Goal: Task Accomplishment & Management: Use online tool/utility

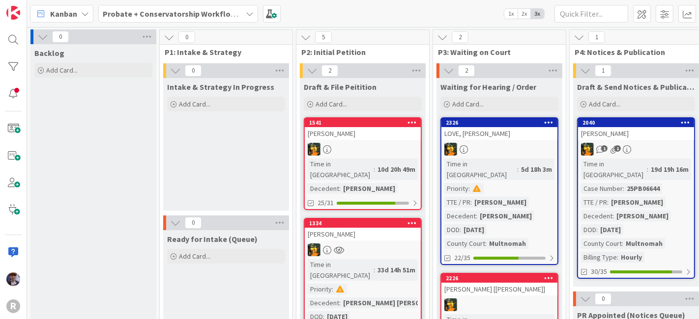
click at [77, 14] on div "Kanban" at bounding box center [61, 14] width 63 height 18
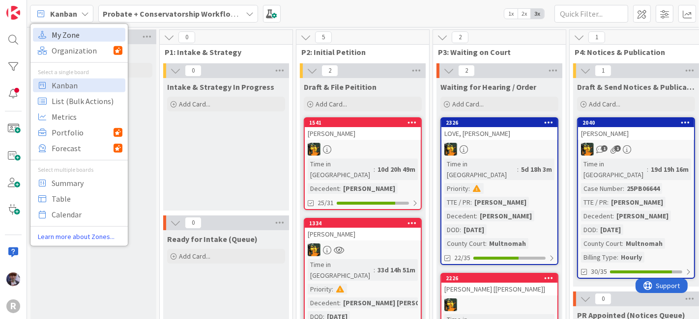
click at [77, 31] on span "My Zone" at bounding box center [87, 34] width 71 height 15
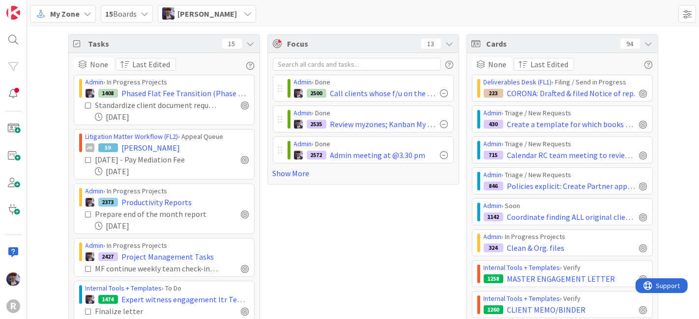
click at [250, 43] on div "Tasks 15" at bounding box center [164, 44] width 191 height 18
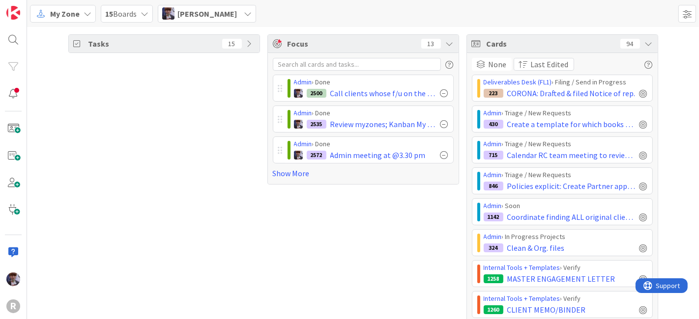
click at [645, 43] on icon at bounding box center [648, 44] width 8 height 8
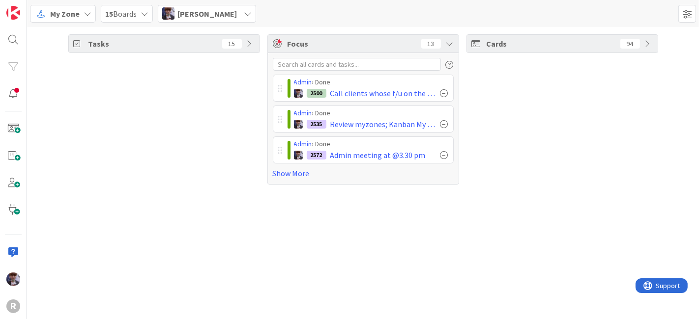
click at [222, 19] on span "[PERSON_NAME]" at bounding box center [206, 14] width 59 height 12
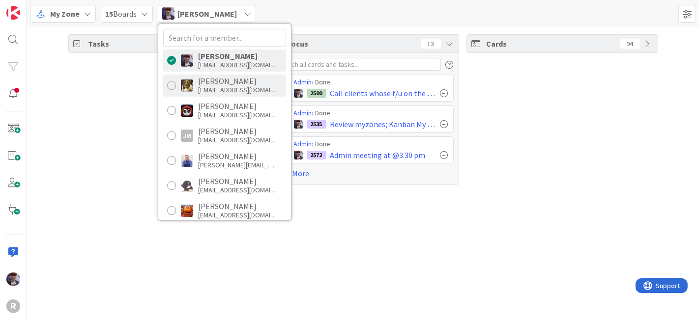
click at [213, 92] on div "[EMAIL_ADDRESS][DOMAIN_NAME]" at bounding box center [237, 89] width 79 height 9
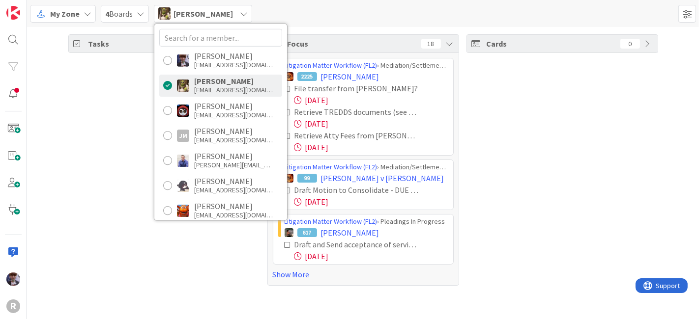
click at [123, 142] on div "Tasks 80" at bounding box center [164, 160] width 192 height 252
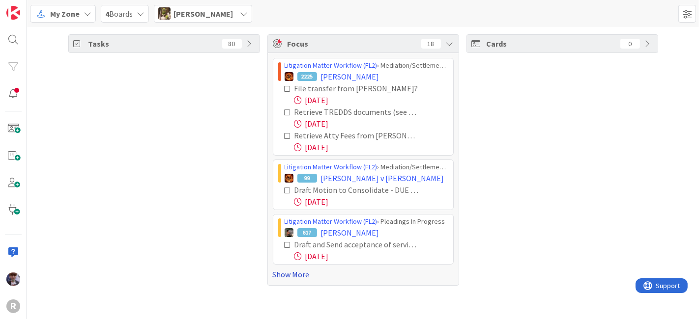
click at [280, 276] on link "Show More" at bounding box center [363, 275] width 181 height 12
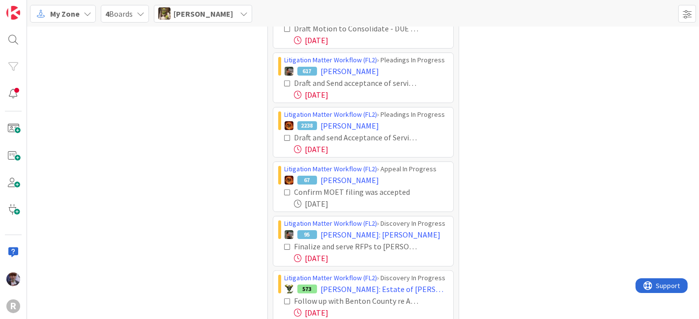
scroll to position [162, 0]
click at [284, 82] on icon at bounding box center [287, 83] width 7 height 7
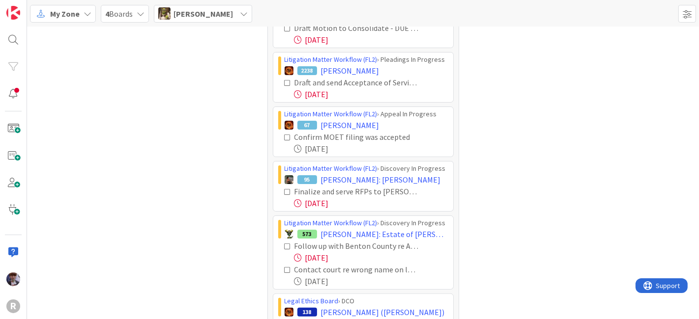
click at [284, 81] on icon at bounding box center [287, 83] width 7 height 7
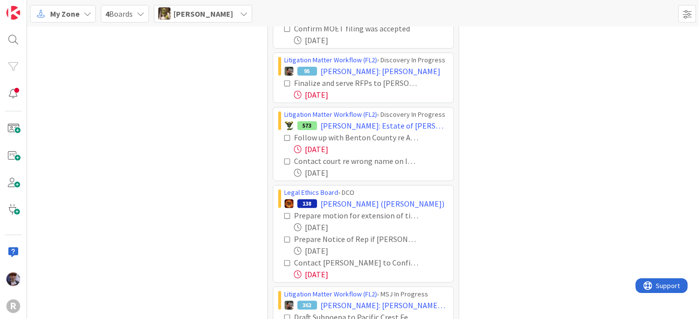
scroll to position [216, 0]
click at [284, 83] on icon at bounding box center [287, 83] width 7 height 7
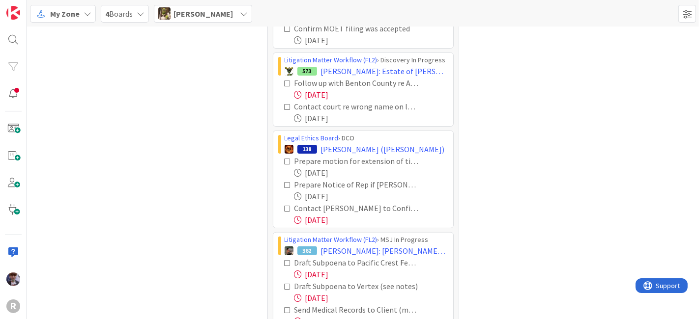
click at [285, 84] on icon at bounding box center [287, 83] width 7 height 7
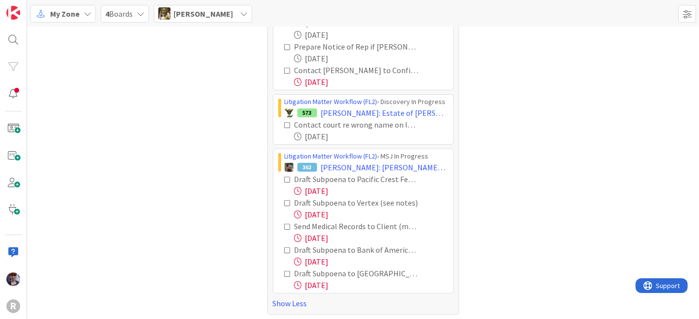
scroll to position [276, 0]
click at [284, 68] on icon at bounding box center [287, 70] width 7 height 7
click at [195, 17] on span "[PERSON_NAME]" at bounding box center [202, 14] width 59 height 12
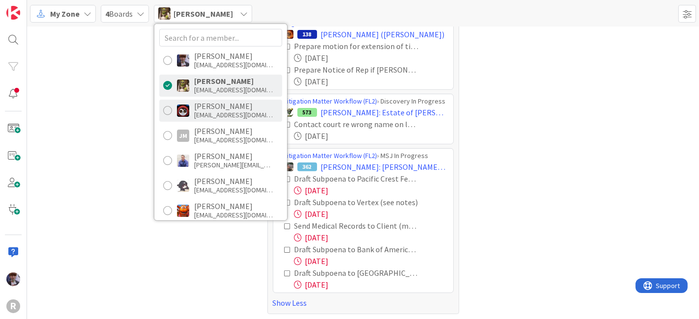
click at [217, 114] on div "[EMAIL_ADDRESS][DOMAIN_NAME]" at bounding box center [233, 115] width 79 height 9
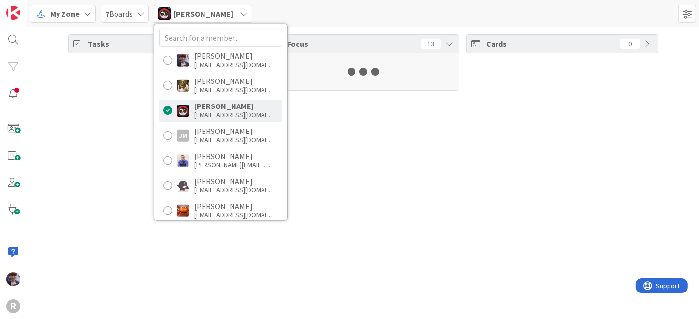
scroll to position [0, 0]
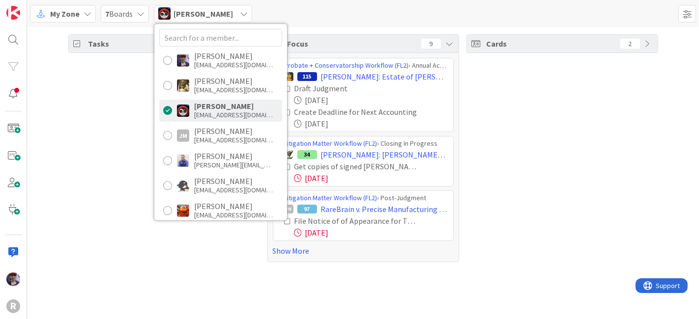
click at [123, 109] on div "Tasks 57" at bounding box center [164, 148] width 192 height 228
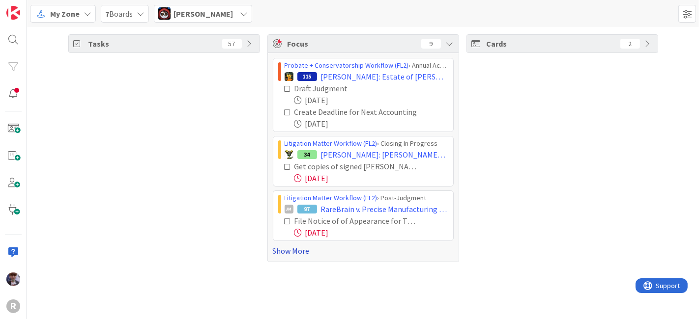
click at [289, 252] on link "Show More" at bounding box center [363, 251] width 181 height 12
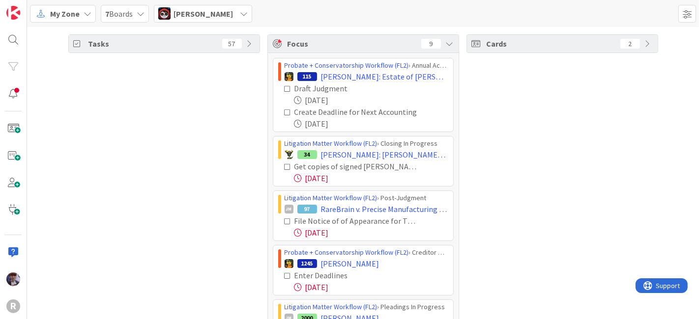
click at [286, 87] on icon at bounding box center [287, 88] width 7 height 7
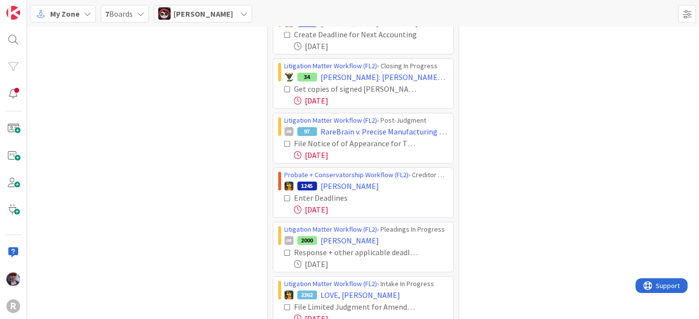
scroll to position [55, 0]
click at [284, 86] on icon at bounding box center [287, 88] width 7 height 7
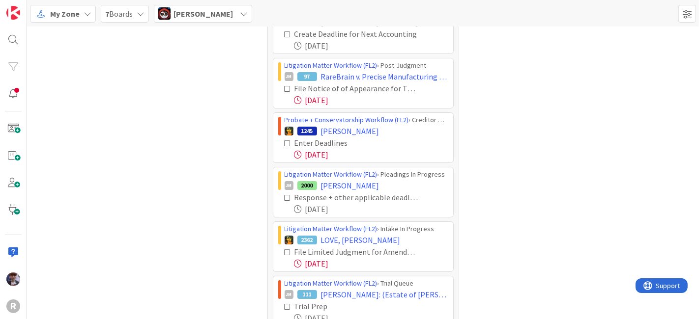
click at [284, 87] on icon at bounding box center [287, 88] width 7 height 7
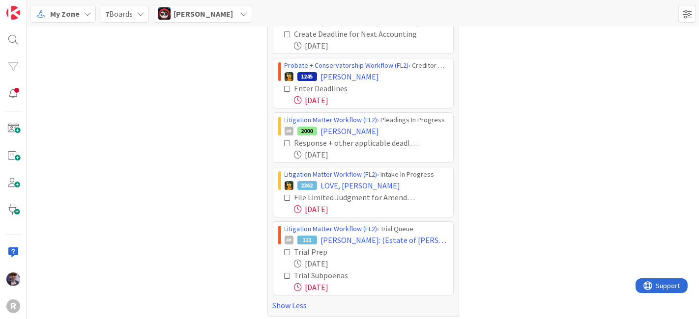
click at [284, 87] on icon at bounding box center [287, 88] width 7 height 7
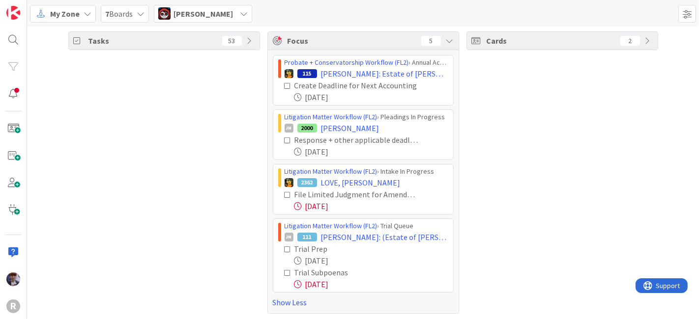
click at [284, 140] on icon at bounding box center [287, 140] width 7 height 7
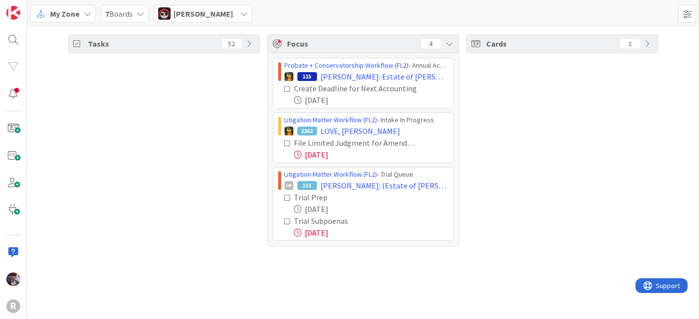
scroll to position [0, 0]
click at [222, 17] on span "[PERSON_NAME]" at bounding box center [202, 14] width 59 height 12
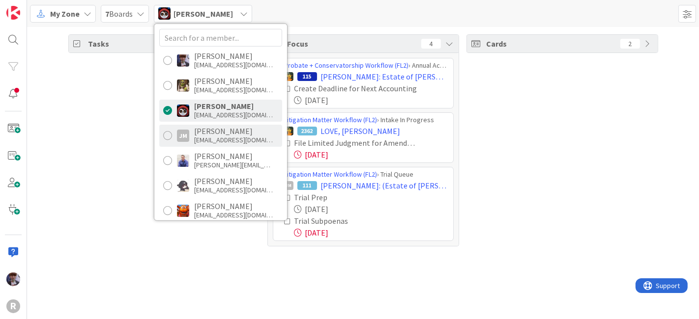
click at [225, 129] on div "[PERSON_NAME]" at bounding box center [233, 131] width 79 height 9
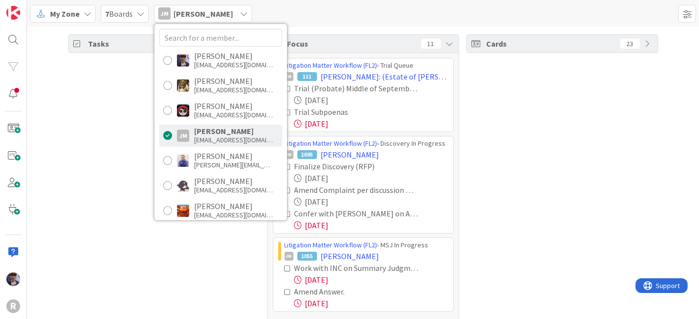
click at [136, 148] on div "Tasks 25" at bounding box center [164, 183] width 192 height 299
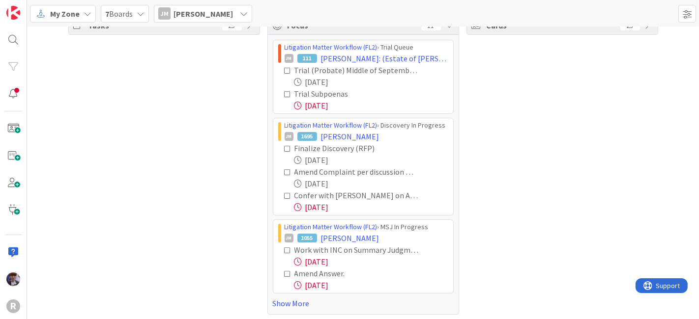
scroll to position [20, 0]
click at [284, 194] on icon at bounding box center [287, 194] width 7 height 7
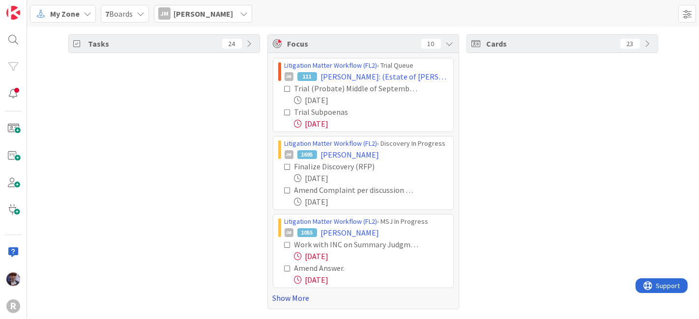
click at [286, 298] on link "Show More" at bounding box center [363, 298] width 181 height 12
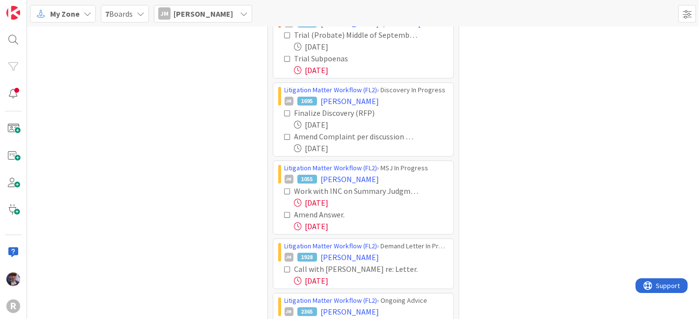
scroll to position [54, 0]
click at [284, 211] on icon at bounding box center [287, 214] width 7 height 7
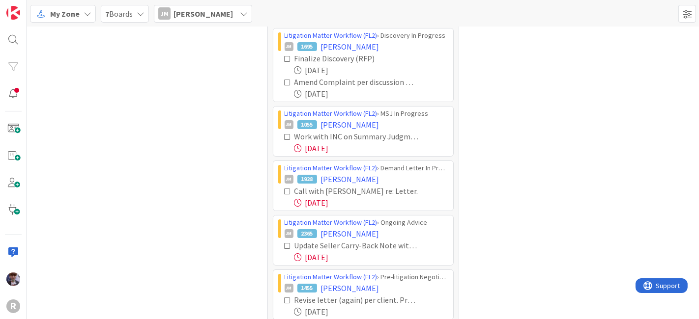
scroll to position [109, 0]
click at [284, 188] on icon at bounding box center [287, 191] width 7 height 7
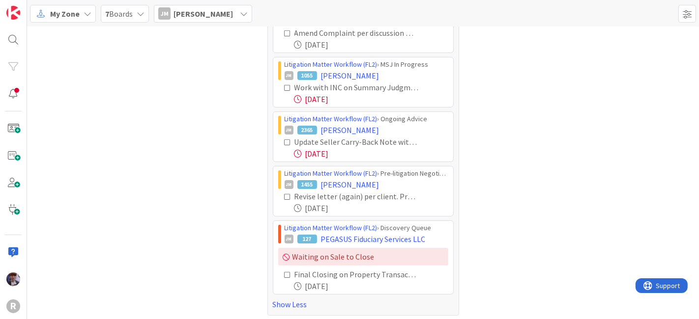
scroll to position [158, 0]
click at [284, 140] on icon at bounding box center [287, 141] width 7 height 7
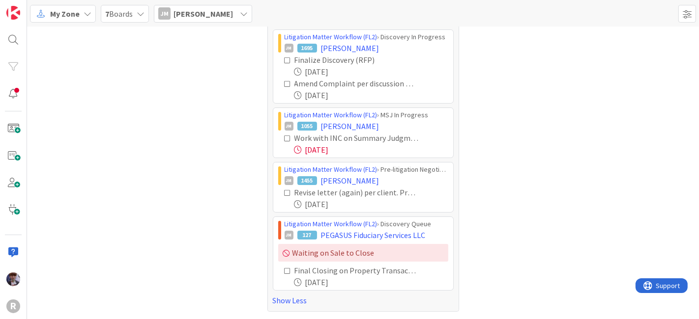
scroll to position [104, 0]
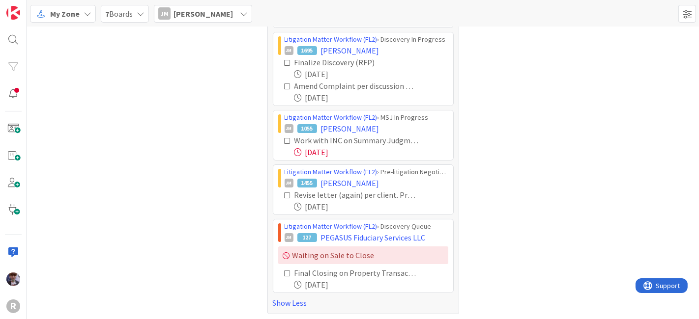
click at [285, 195] on icon at bounding box center [287, 195] width 7 height 7
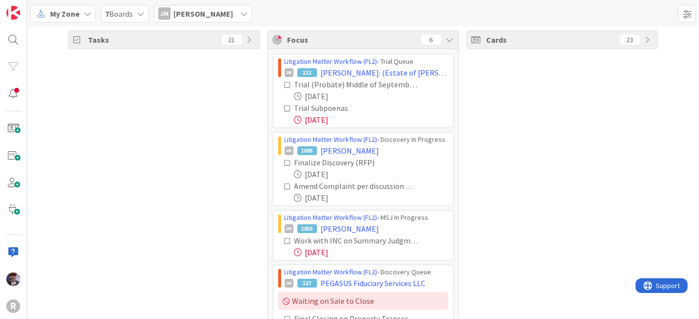
scroll to position [0, 0]
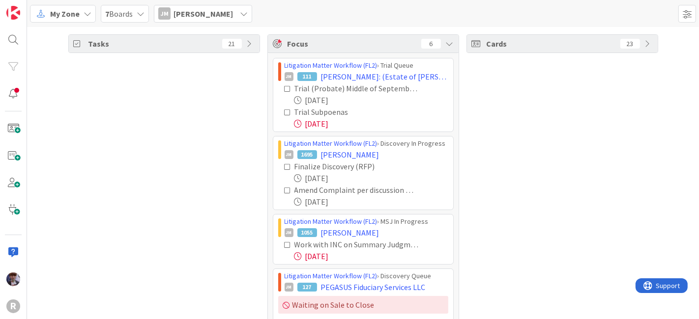
click at [187, 19] on div "[PERSON_NAME] [PERSON_NAME]" at bounding box center [203, 14] width 98 height 18
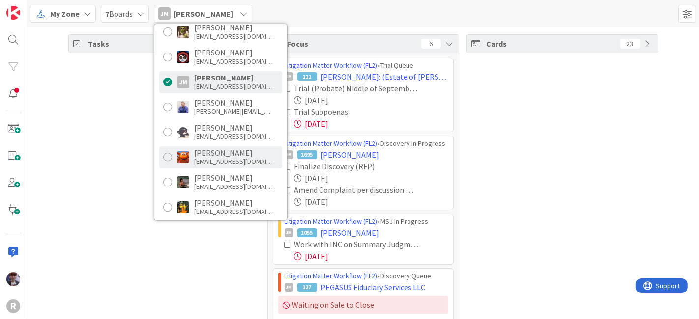
click at [205, 162] on div "[EMAIL_ADDRESS][DOMAIN_NAME]" at bounding box center [233, 161] width 79 height 9
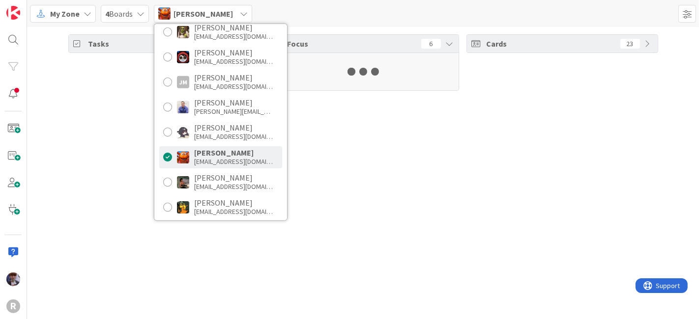
scroll to position [54, 0]
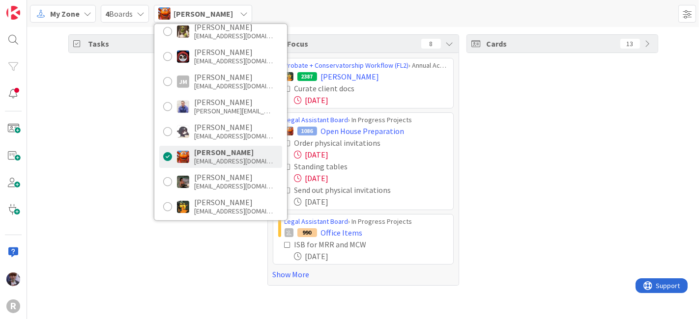
click at [131, 171] on div "Tasks 41" at bounding box center [164, 160] width 192 height 252
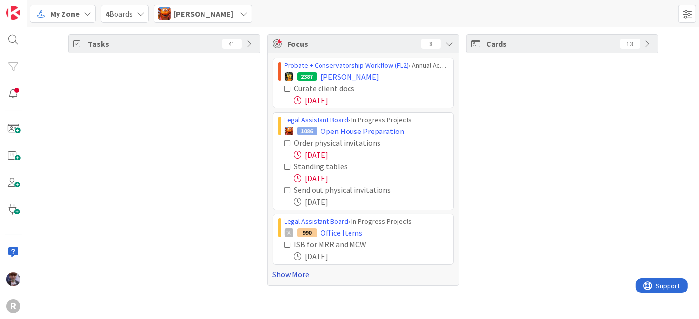
click at [281, 274] on link "Show More" at bounding box center [363, 275] width 181 height 12
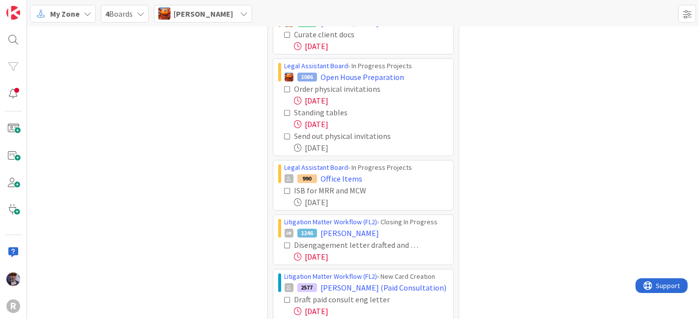
click at [284, 89] on icon at bounding box center [287, 89] width 7 height 7
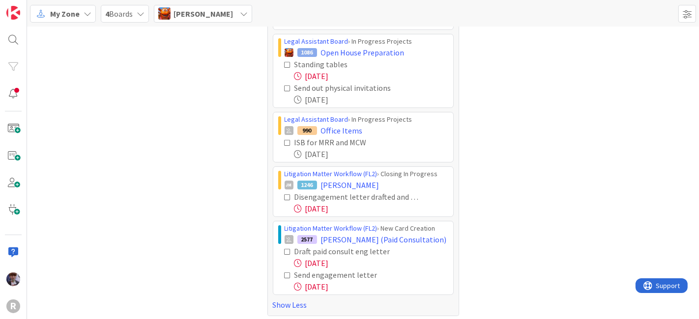
scroll to position [81, 0]
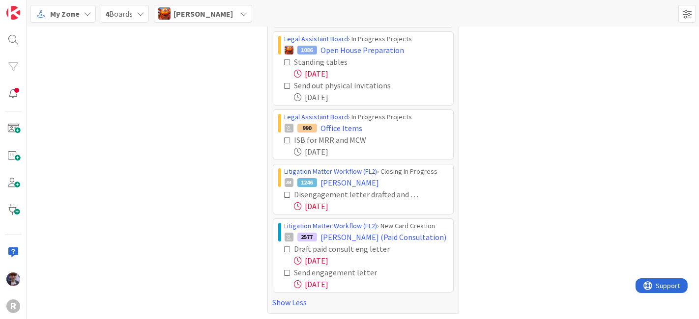
click at [284, 246] on icon at bounding box center [287, 249] width 7 height 7
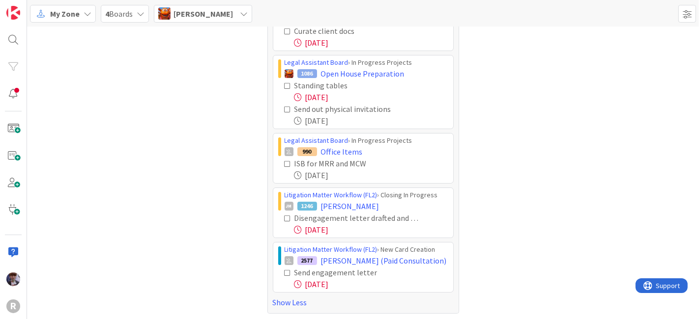
click at [284, 270] on icon at bounding box center [287, 273] width 7 height 7
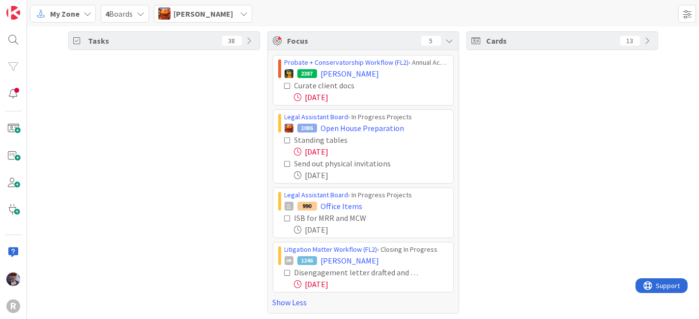
click at [250, 254] on div "Tasks 38" at bounding box center [164, 172] width 192 height 282
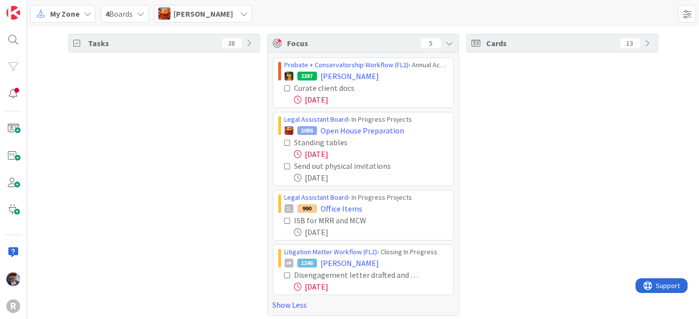
scroll to position [0, 0]
click at [216, 16] on span "[PERSON_NAME]" at bounding box center [202, 14] width 59 height 12
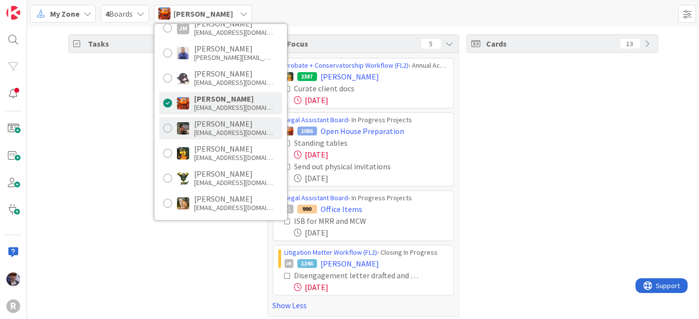
scroll to position [108, 0]
click at [204, 123] on div "[PERSON_NAME]" at bounding box center [233, 123] width 79 height 9
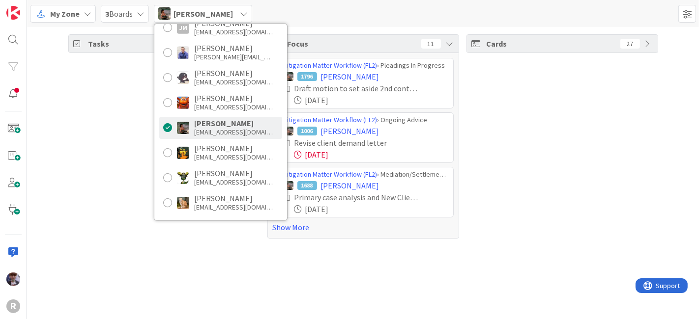
click at [126, 141] on div "Tasks 62" at bounding box center [164, 136] width 192 height 204
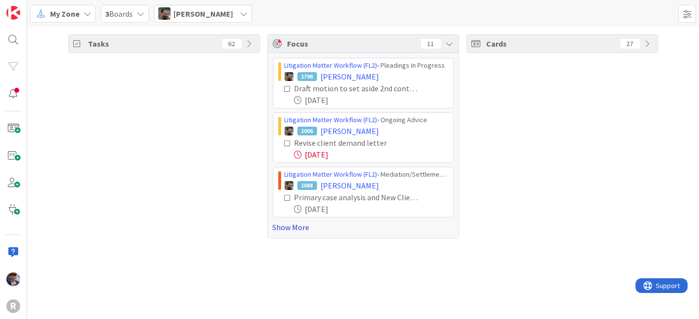
click at [274, 228] on link "Show More" at bounding box center [363, 228] width 181 height 12
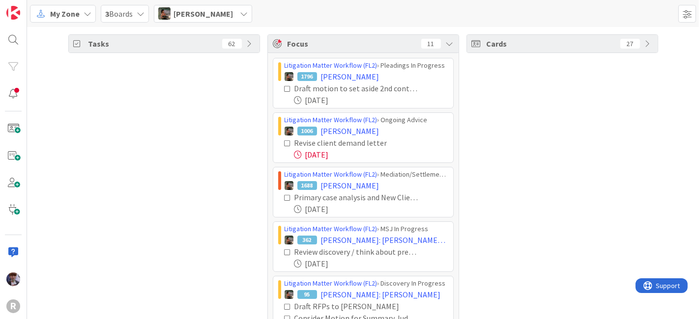
click at [255, 150] on div "Tasks 62" at bounding box center [164, 302] width 192 height 536
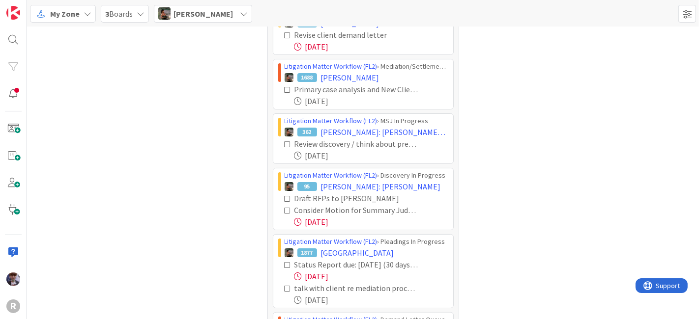
scroll to position [109, 0]
click at [284, 86] on icon at bounding box center [287, 89] width 7 height 7
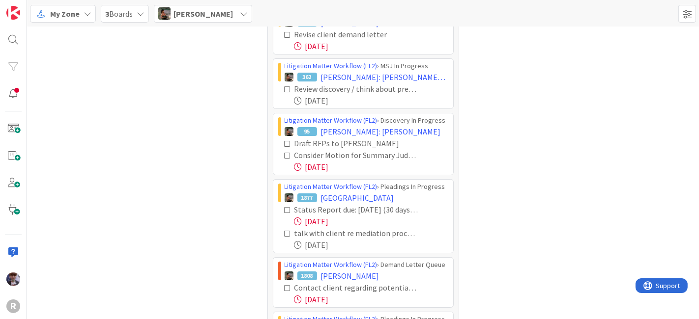
click at [284, 142] on icon at bounding box center [287, 143] width 7 height 7
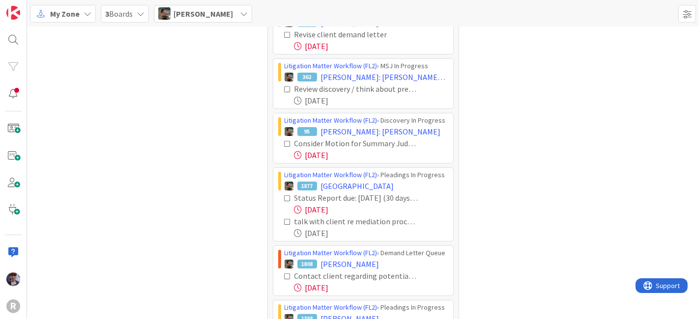
click at [284, 145] on icon at bounding box center [287, 143] width 7 height 7
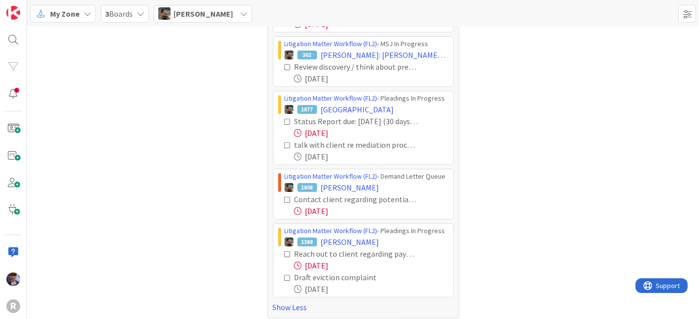
scroll to position [135, 0]
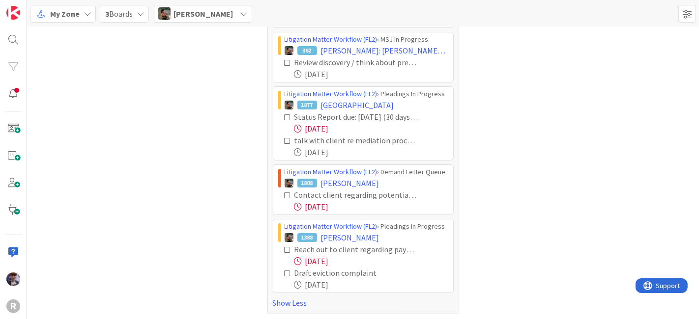
click at [284, 247] on icon at bounding box center [287, 250] width 7 height 7
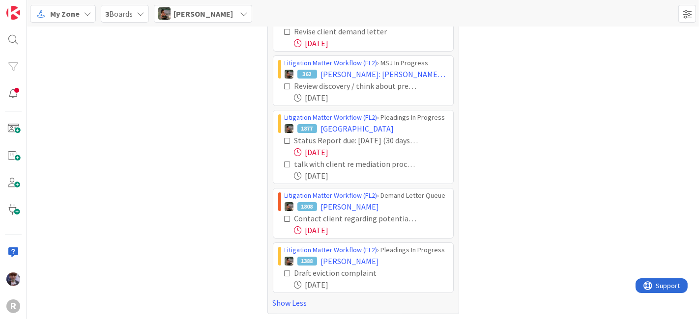
click at [284, 272] on icon at bounding box center [287, 273] width 7 height 7
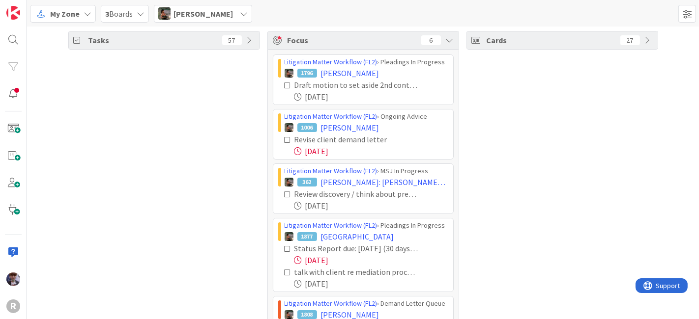
scroll to position [0, 0]
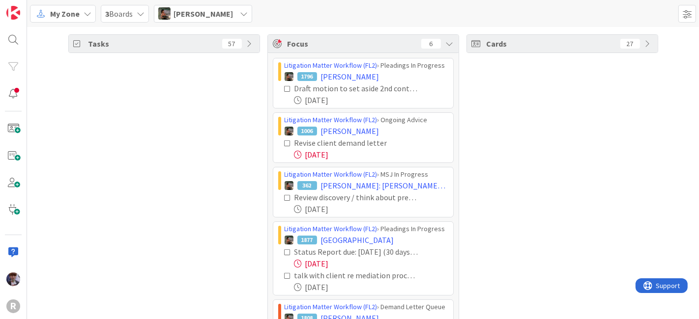
click at [200, 10] on span "[PERSON_NAME]" at bounding box center [202, 14] width 59 height 12
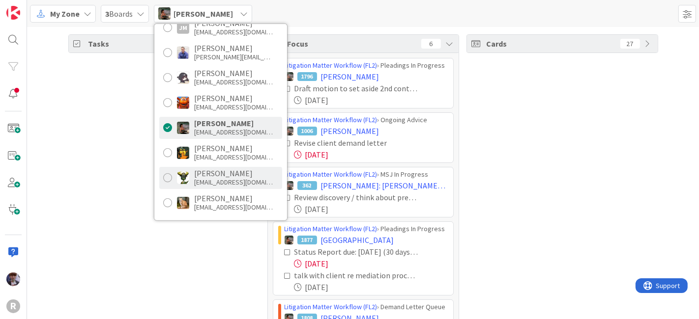
click at [204, 182] on div "[EMAIL_ADDRESS][DOMAIN_NAME]" at bounding box center [233, 182] width 79 height 9
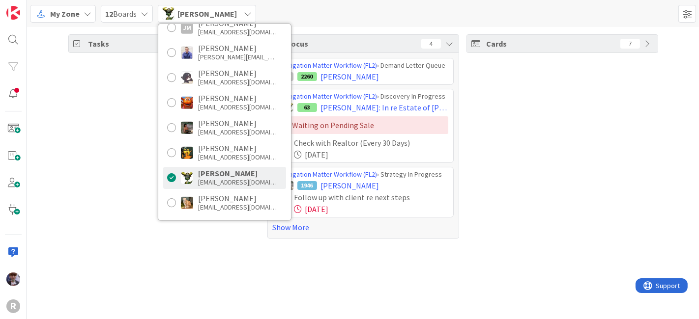
click at [136, 174] on div "Tasks 7" at bounding box center [164, 136] width 192 height 204
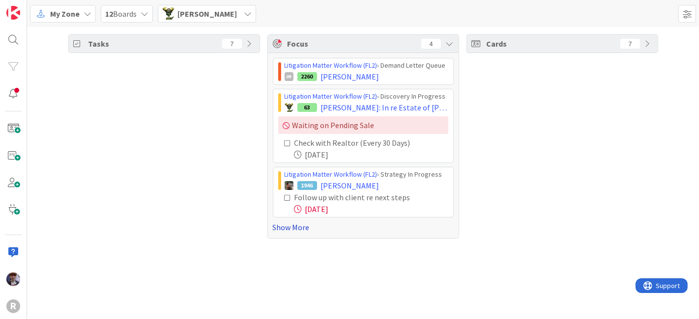
click at [285, 228] on link "Show More" at bounding box center [363, 228] width 181 height 12
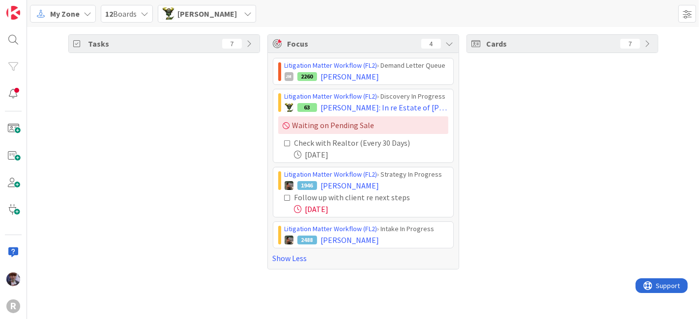
click at [288, 195] on icon at bounding box center [287, 198] width 7 height 7
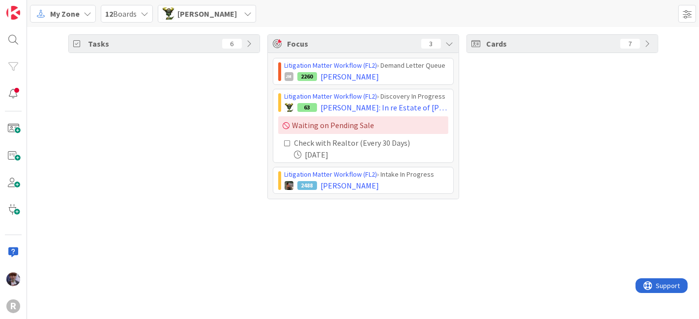
click at [213, 19] on span "[PERSON_NAME]" at bounding box center [206, 14] width 59 height 12
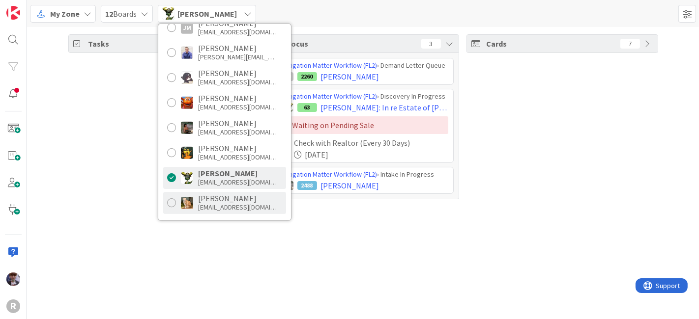
click at [200, 208] on div "[EMAIL_ADDRESS][DOMAIN_NAME]" at bounding box center [237, 207] width 79 height 9
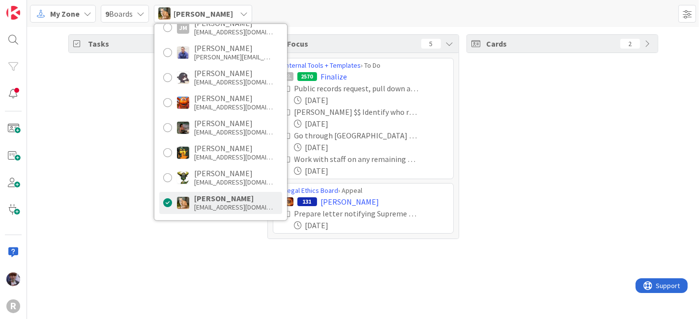
click at [103, 170] on div "Tasks 5" at bounding box center [164, 136] width 192 height 205
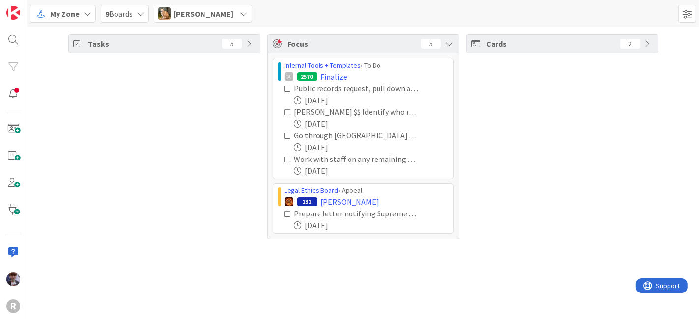
click at [289, 90] on icon at bounding box center [287, 88] width 7 height 7
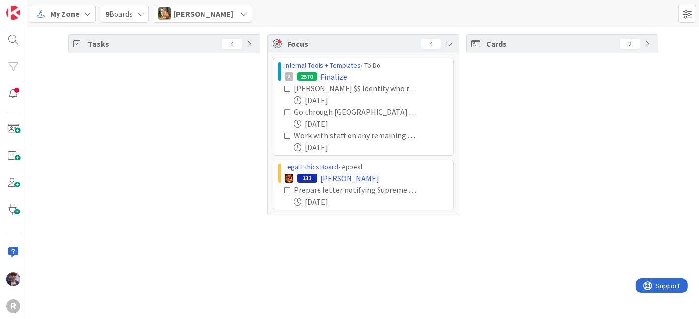
click at [285, 88] on icon at bounding box center [287, 88] width 7 height 7
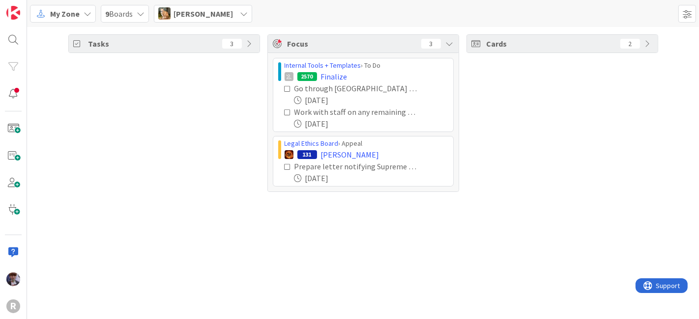
click at [184, 117] on div "Tasks 3" at bounding box center [164, 113] width 192 height 158
click at [190, 18] on span "[PERSON_NAME]" at bounding box center [202, 14] width 59 height 12
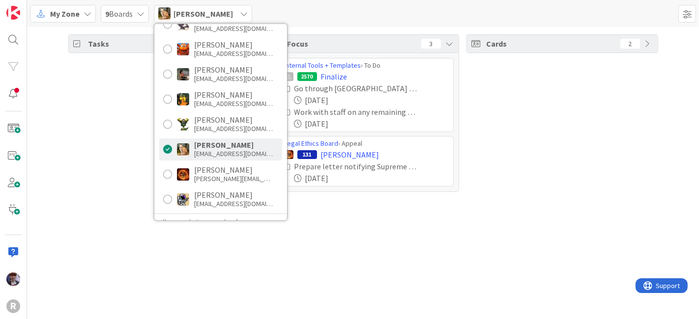
scroll to position [162, 0]
click at [199, 176] on div "[PERSON_NAME][EMAIL_ADDRESS][DOMAIN_NAME]" at bounding box center [233, 178] width 79 height 9
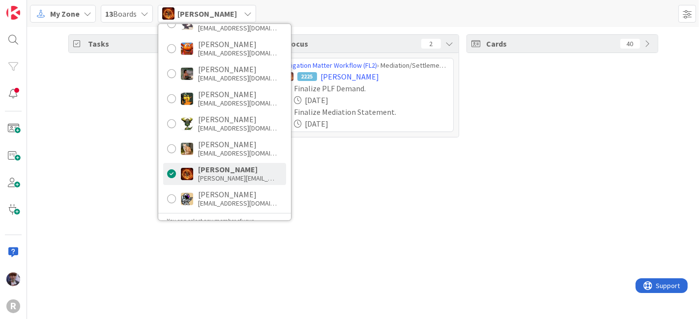
click at [125, 169] on div "Tasks 60 Focus 2 Litigation Matter Workflow (FL2) › Mediation/Settlement Queue …" at bounding box center [363, 173] width 672 height 292
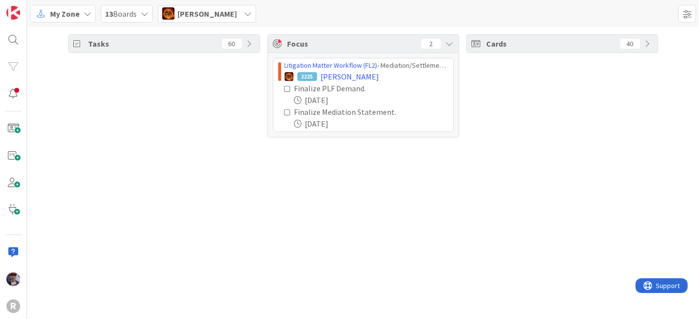
click at [219, 15] on div "[PERSON_NAME]" at bounding box center [207, 14] width 98 height 18
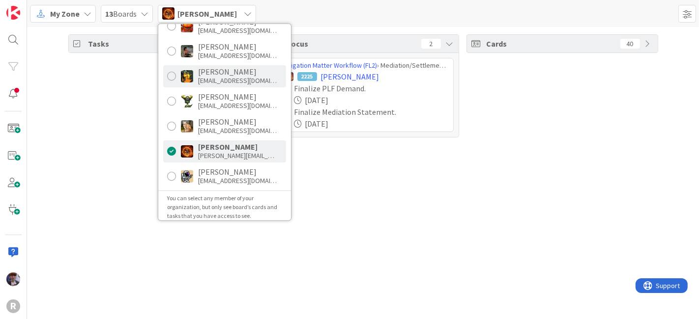
scroll to position [189, 0]
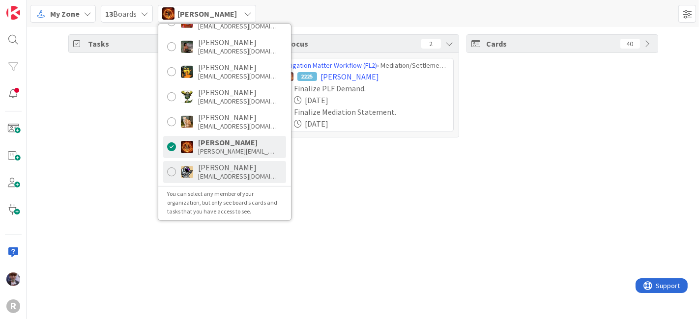
click at [214, 179] on div "[EMAIL_ADDRESS][DOMAIN_NAME]" at bounding box center [237, 176] width 79 height 9
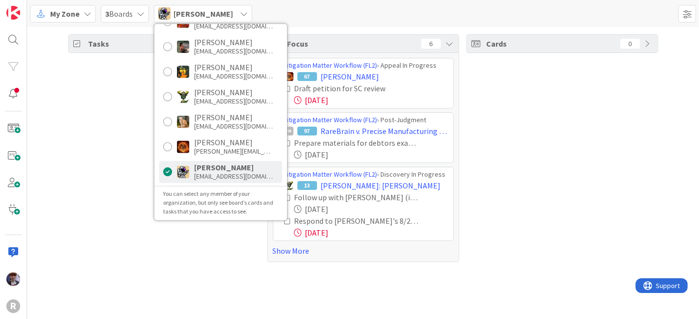
drag, startPoint x: 120, startPoint y: 176, endPoint x: 126, endPoint y: 170, distance: 7.6
click at [120, 176] on div "Tasks 60" at bounding box center [164, 148] width 192 height 228
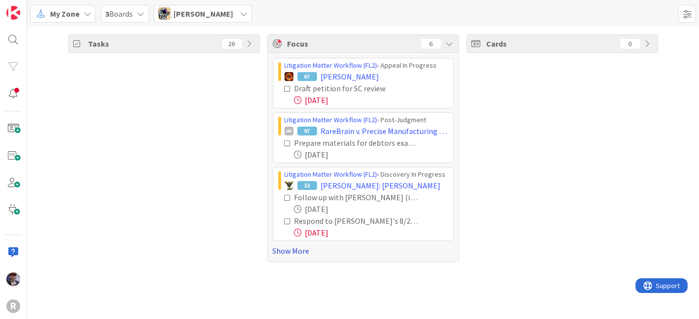
click at [283, 249] on link "Show More" at bounding box center [363, 251] width 181 height 12
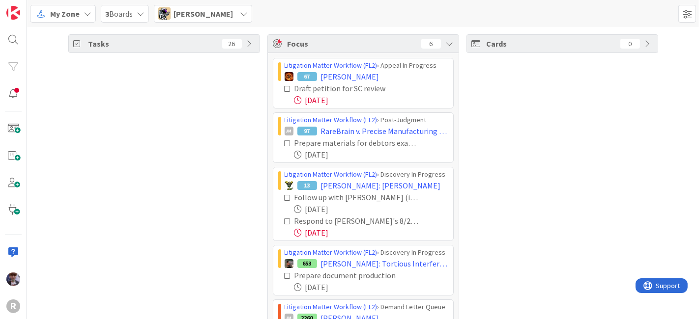
click at [284, 89] on icon at bounding box center [287, 88] width 7 height 7
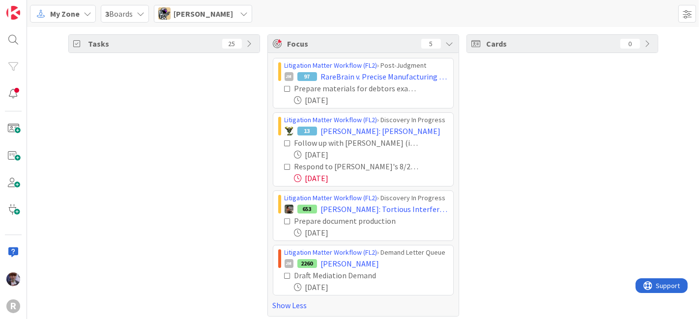
drag, startPoint x: 284, startPoint y: 87, endPoint x: 275, endPoint y: 94, distance: 11.3
click at [278, 94] on div "Prepare materials for debtors examination [DATE]" at bounding box center [363, 95] width 170 height 24
click at [284, 89] on icon at bounding box center [287, 88] width 7 height 7
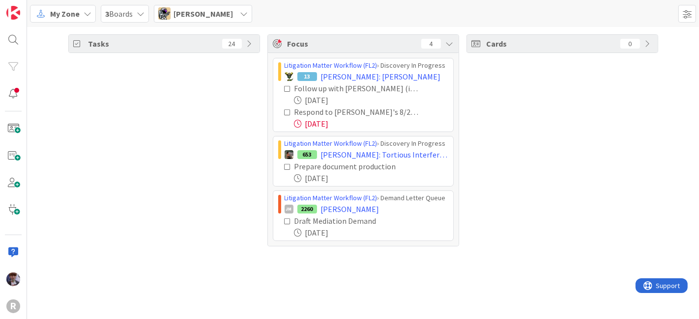
click at [288, 110] on icon at bounding box center [287, 112] width 7 height 7
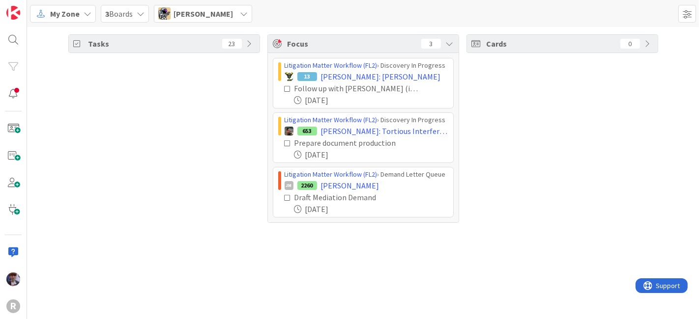
click at [211, 22] on div "My Zone 3 Boards [PERSON_NAME] [PERSON_NAME] [EMAIL_ADDRESS][DOMAIN_NAME] [PERS…" at bounding box center [363, 13] width 672 height 27
click at [217, 16] on span "[PERSON_NAME]" at bounding box center [202, 14] width 59 height 12
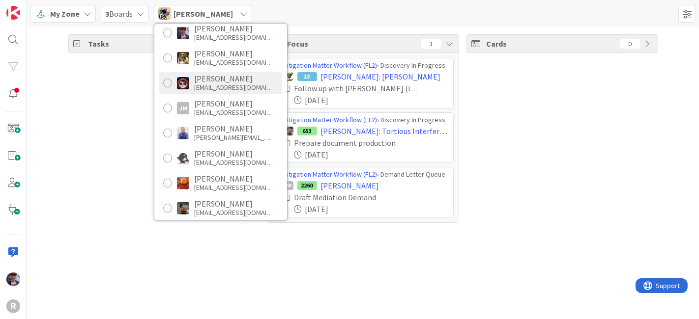
scroll to position [0, 0]
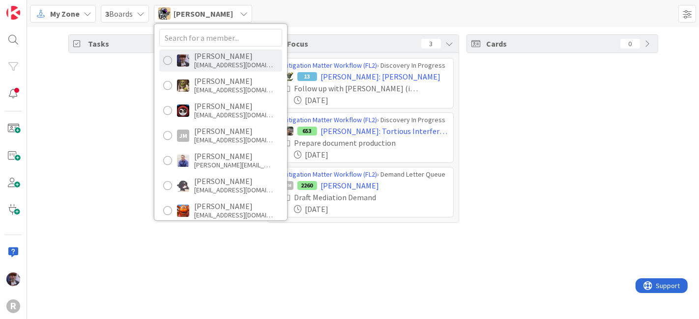
click at [225, 63] on div "[EMAIL_ADDRESS][DOMAIN_NAME]" at bounding box center [233, 64] width 79 height 9
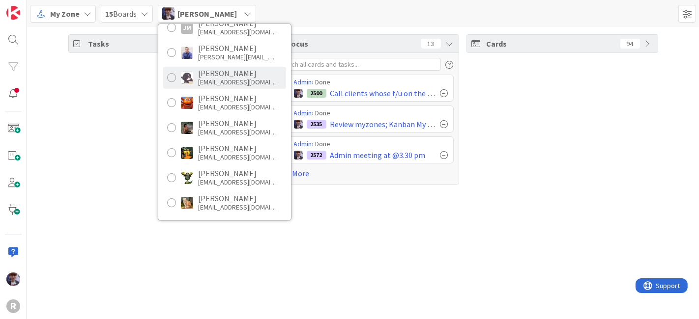
scroll to position [108, 0]
click at [221, 79] on div "[EMAIL_ADDRESS][DOMAIN_NAME]" at bounding box center [237, 82] width 79 height 9
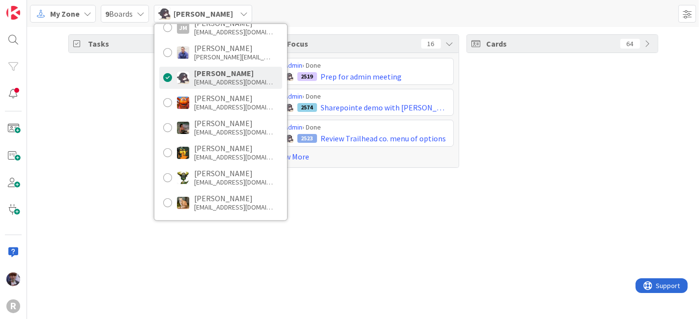
drag, startPoint x: 112, startPoint y: 150, endPoint x: 147, endPoint y: 144, distance: 36.3
click at [111, 150] on div "Tasks 37" at bounding box center [164, 101] width 192 height 134
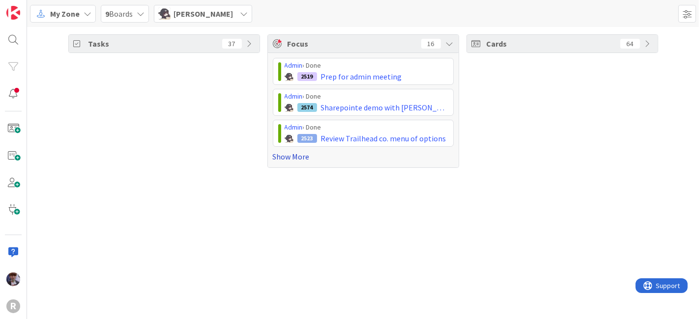
click at [296, 156] on link "Show More" at bounding box center [363, 157] width 181 height 12
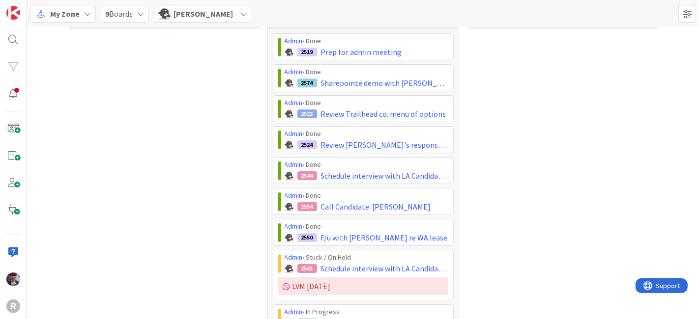
click at [553, 263] on div "Cards 64" at bounding box center [562, 307] width 192 height 595
click at [536, 260] on div "Cards 64" at bounding box center [562, 307] width 192 height 595
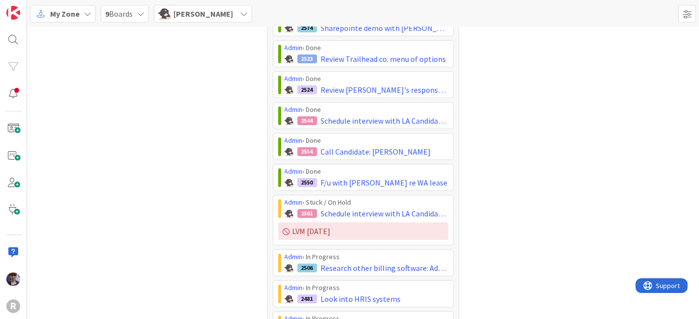
scroll to position [0, 0]
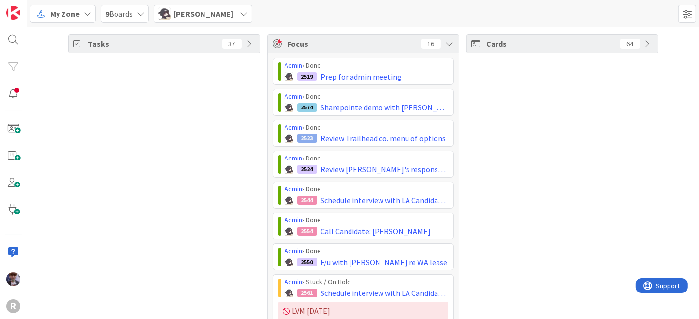
click at [189, 13] on span "[PERSON_NAME]" at bounding box center [202, 14] width 59 height 12
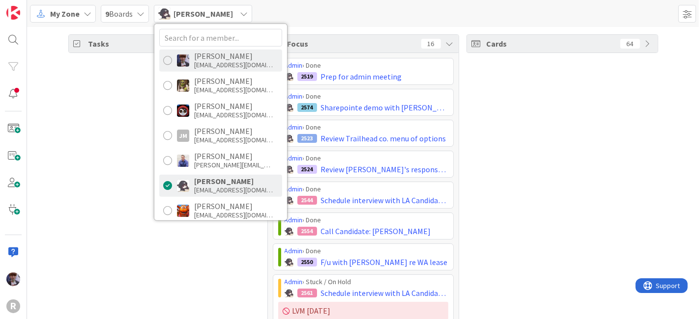
click at [203, 69] on div "[PERSON_NAME] [EMAIL_ADDRESS][DOMAIN_NAME]" at bounding box center [220, 60] width 123 height 22
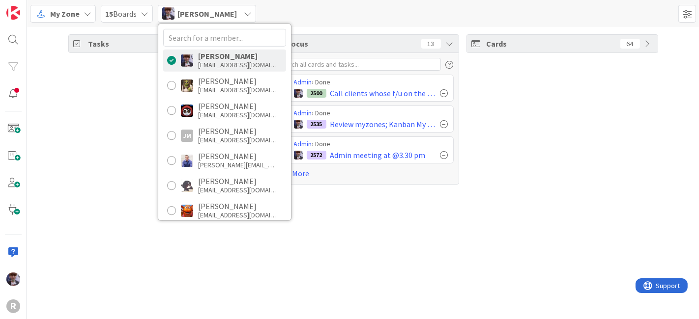
click at [109, 139] on div "Tasks 37" at bounding box center [164, 109] width 192 height 150
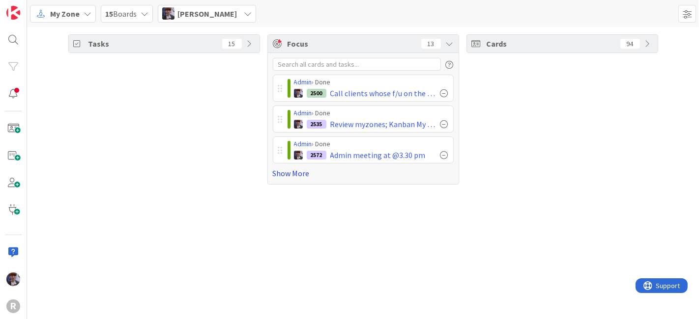
click at [287, 173] on link "Show More" at bounding box center [363, 174] width 181 height 12
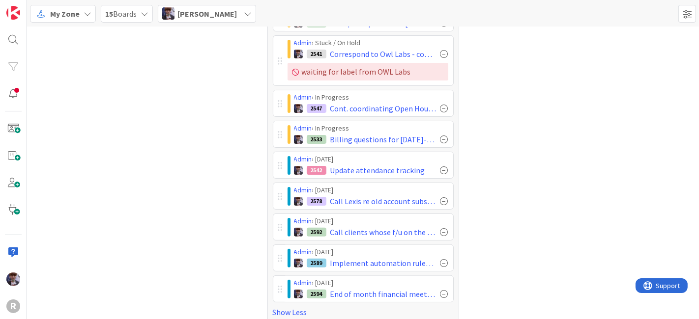
scroll to position [201, 0]
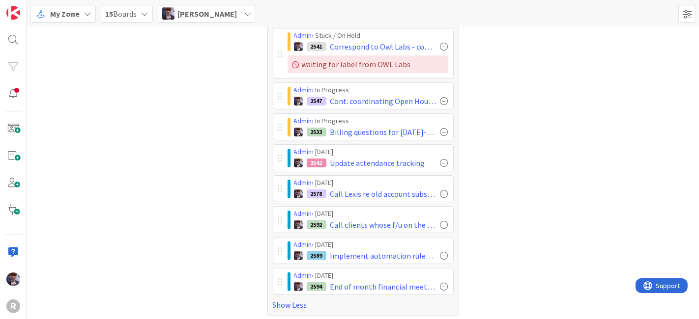
click at [89, 112] on div "Tasks 15" at bounding box center [164, 74] width 192 height 483
click at [158, 200] on div "Tasks 15" at bounding box center [164, 74] width 192 height 483
click at [128, 195] on div "Tasks 15" at bounding box center [164, 74] width 192 height 483
click at [225, 256] on div "Tasks 15" at bounding box center [164, 74] width 192 height 483
click at [230, 260] on div "Tasks 15" at bounding box center [164, 74] width 192 height 483
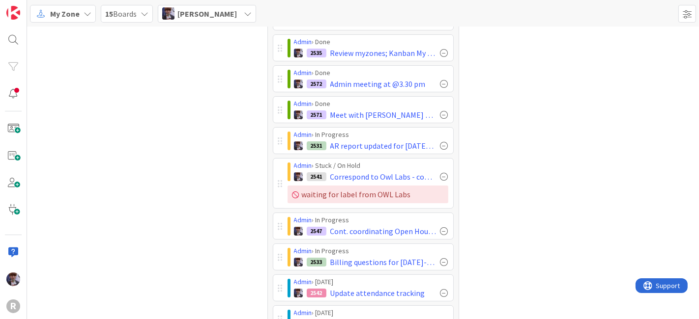
scroll to position [0, 0]
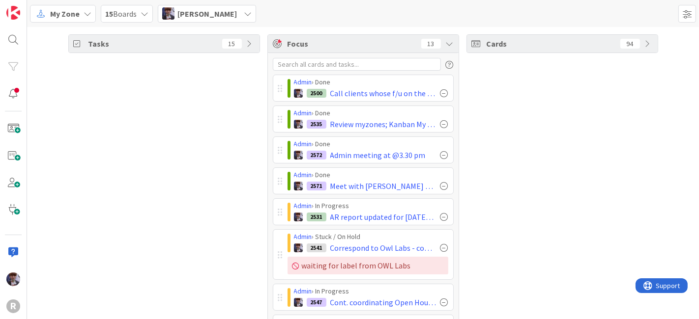
click at [81, 12] on div "My Zone" at bounding box center [63, 14] width 66 height 18
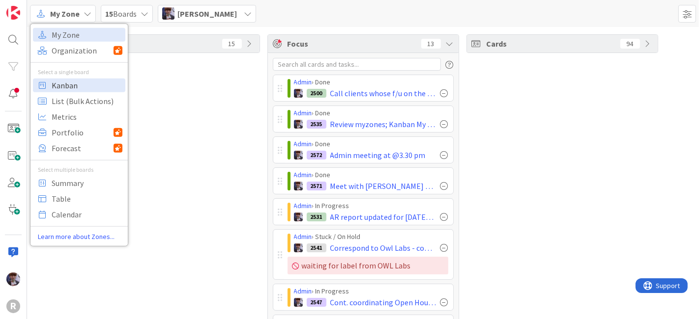
click at [67, 91] on span "Kanban" at bounding box center [87, 85] width 71 height 15
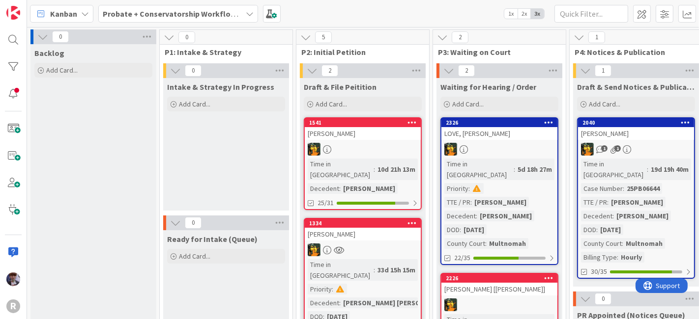
click at [172, 11] on b "Probate + Conservatorship Workflow (FL2)" at bounding box center [179, 14] width 153 height 10
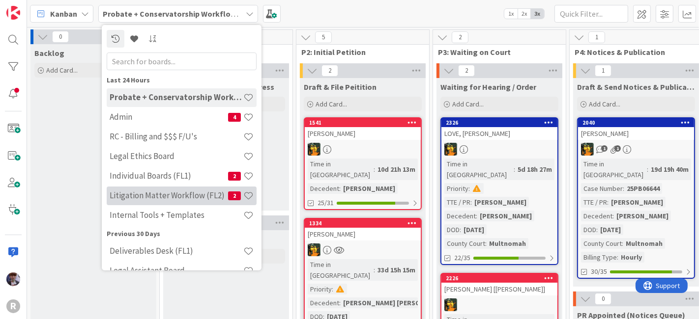
click at [124, 196] on h4 "Litigation Matter Workflow (FL2)" at bounding box center [169, 196] width 118 height 10
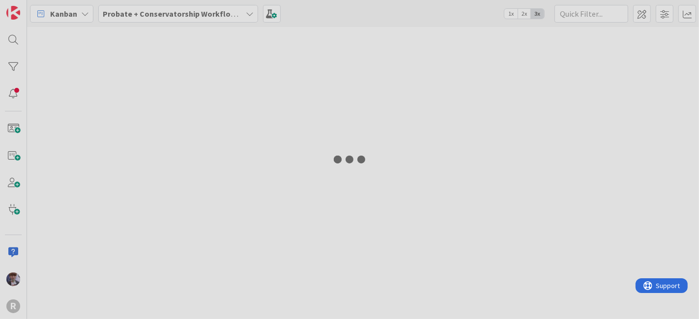
type input "[PERSON_NAME]"
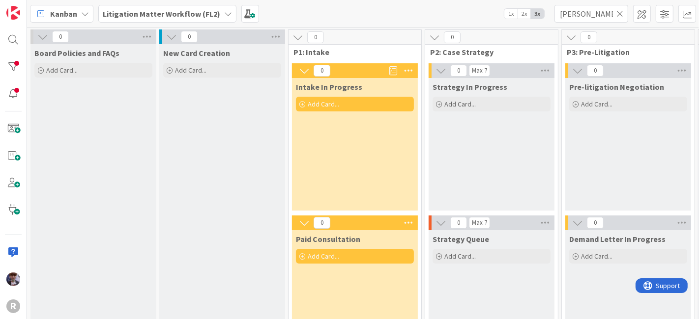
scroll to position [0, 55]
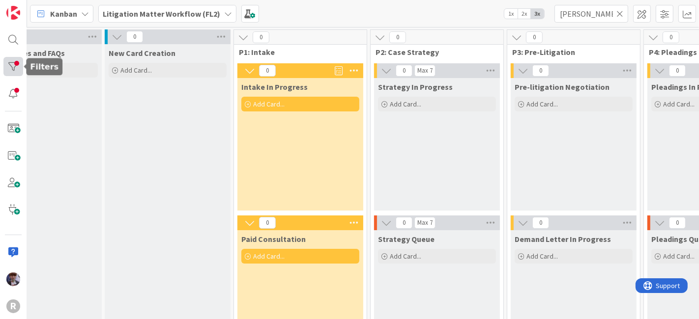
click at [16, 61] on div at bounding box center [13, 66] width 20 height 19
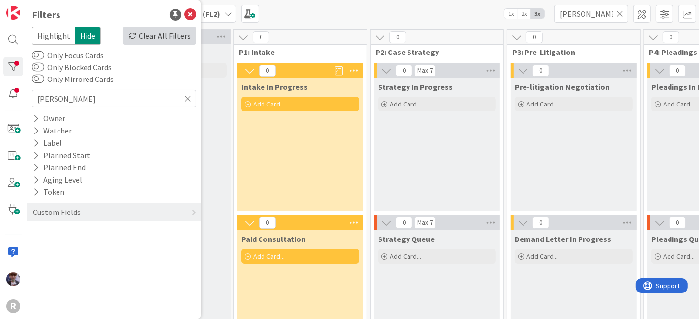
click at [177, 34] on div "Clear All Filters" at bounding box center [159, 36] width 73 height 18
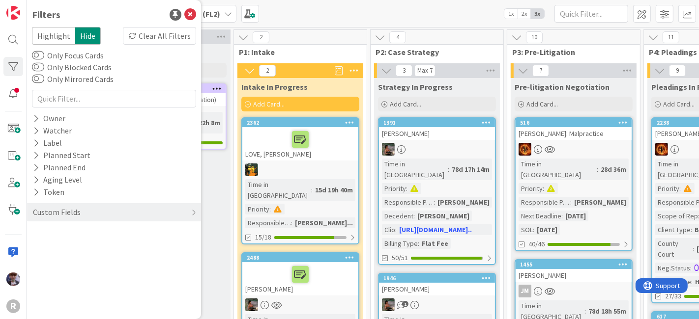
click at [219, 55] on div "New Card Creation" at bounding box center [168, 53] width 118 height 10
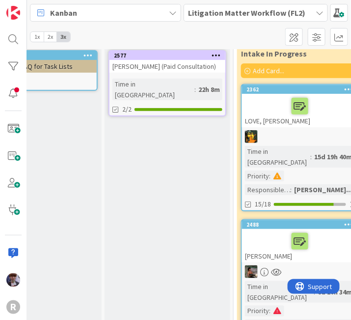
scroll to position [55, 55]
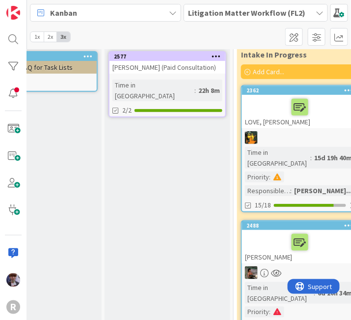
click at [281, 127] on div "LOVE, [PERSON_NAME]" at bounding box center [300, 111] width 116 height 33
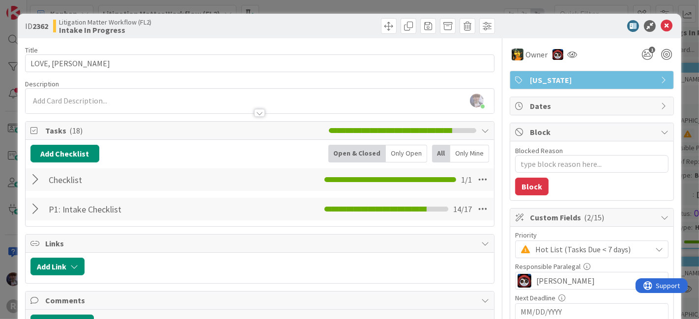
click at [36, 181] on div at bounding box center [36, 180] width 13 height 18
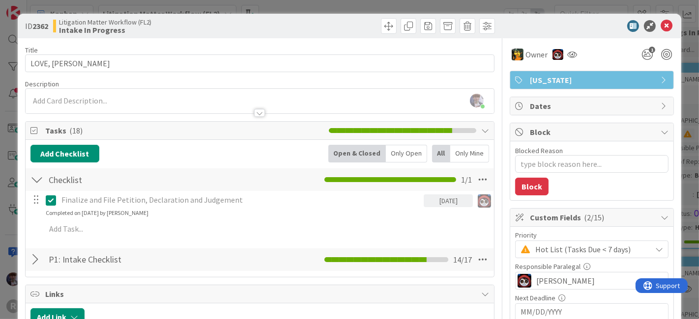
click at [11, 138] on div "ID 2362 Litigation Matter Workflow (FL2) Intake In Progress Title 13 / 128 LOVE…" at bounding box center [349, 159] width 699 height 319
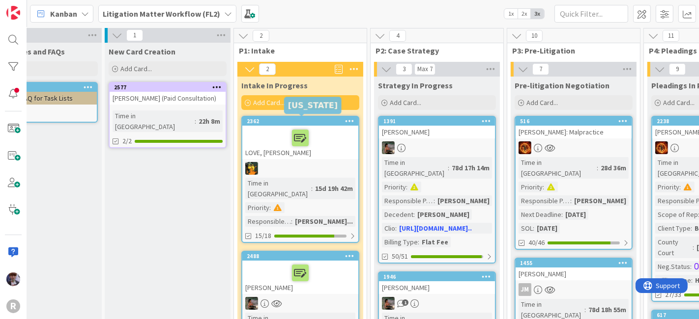
scroll to position [1, 55]
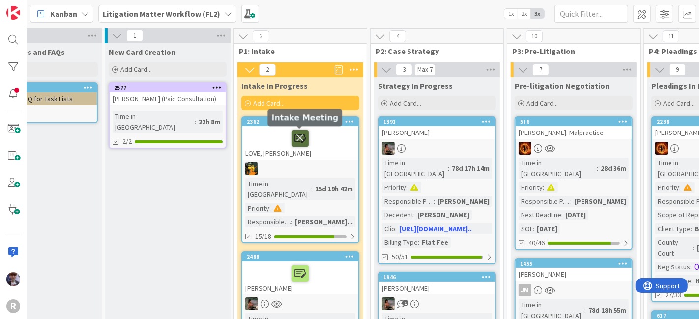
click at [299, 136] on icon at bounding box center [300, 138] width 17 height 16
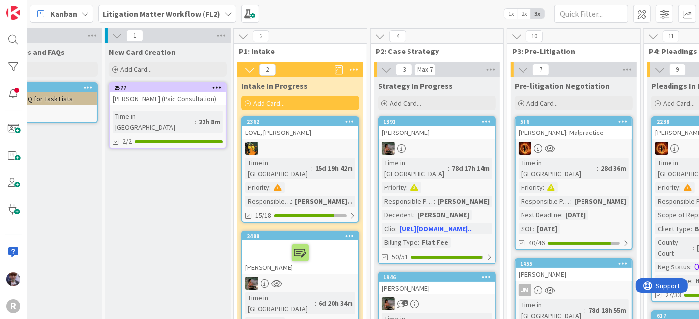
click at [286, 134] on div "LOVE, [PERSON_NAME]" at bounding box center [300, 132] width 116 height 13
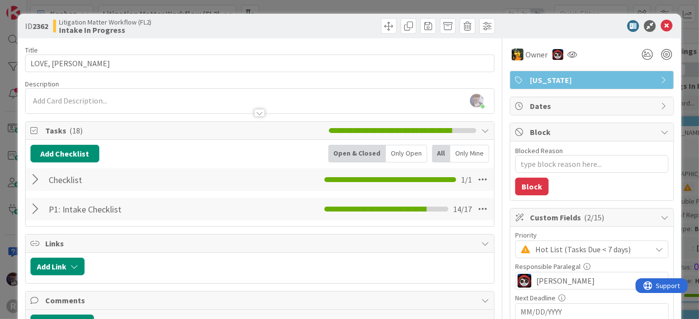
click at [35, 208] on div at bounding box center [36, 209] width 13 height 18
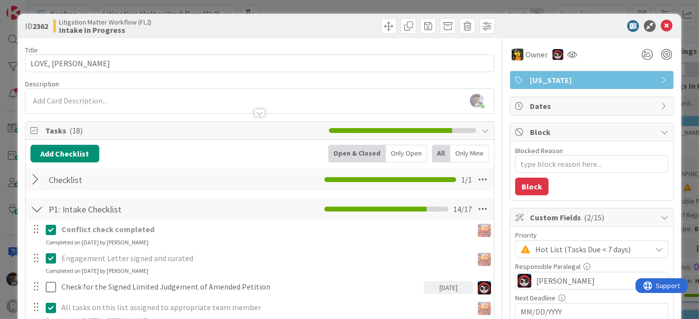
click at [266, 8] on div "ID 2362 Litigation Matter Workflow (FL2) Intake In Progress Title 13 / 128 LOVE…" at bounding box center [349, 159] width 699 height 319
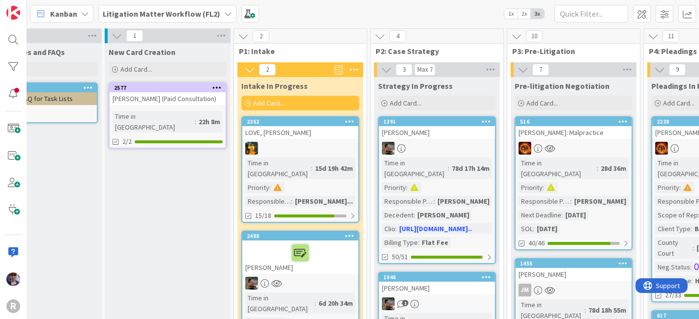
click at [291, 143] on div at bounding box center [300, 148] width 116 height 13
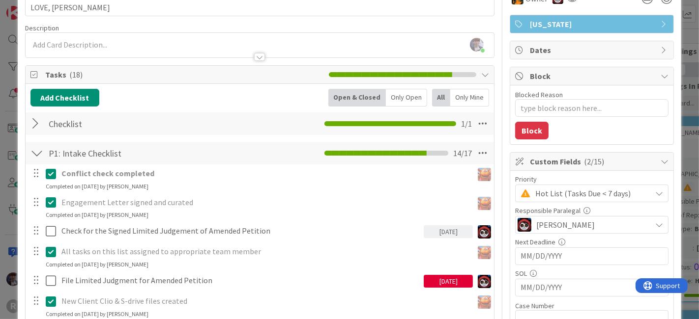
scroll to position [55, 0]
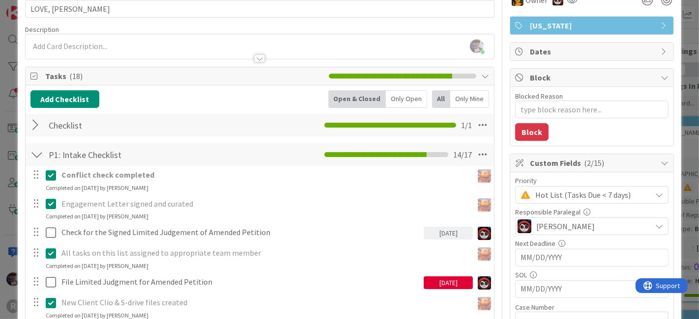
click at [35, 125] on div at bounding box center [36, 125] width 13 height 18
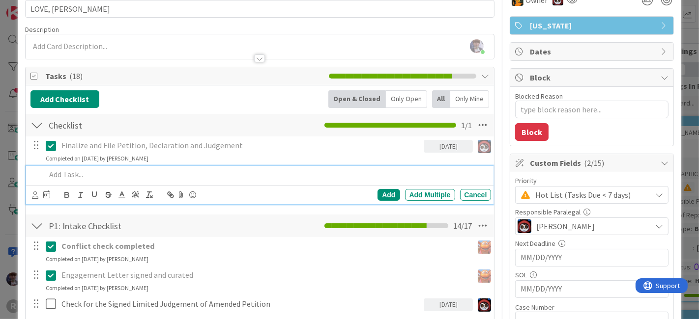
type textarea "x"
click at [66, 172] on p at bounding box center [267, 174] width 442 height 11
click at [39, 173] on div at bounding box center [36, 174] width 12 height 17
click at [43, 170] on div "Strategy session" at bounding box center [266, 174] width 449 height 17
click at [136, 171] on p "Schedule Strategy session" at bounding box center [267, 174] width 442 height 11
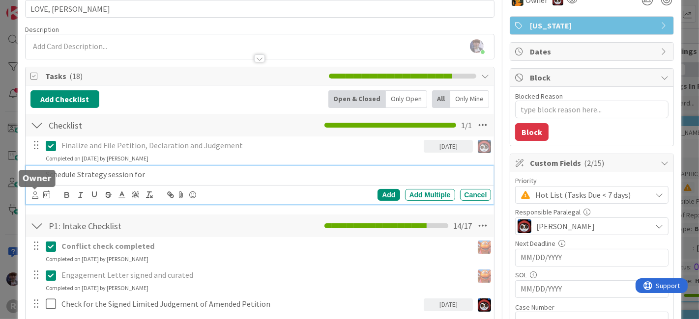
click at [35, 196] on icon at bounding box center [35, 195] width 6 height 7
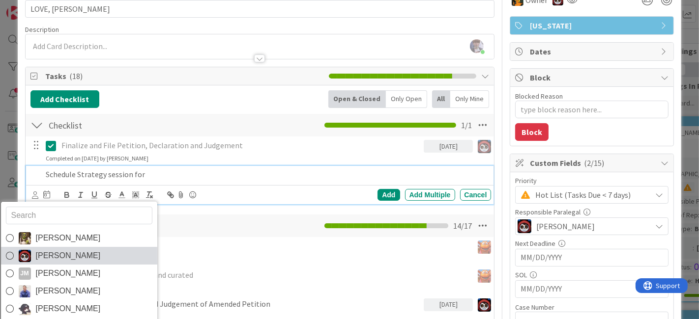
click at [54, 252] on span "[PERSON_NAME]" at bounding box center [68, 256] width 65 height 15
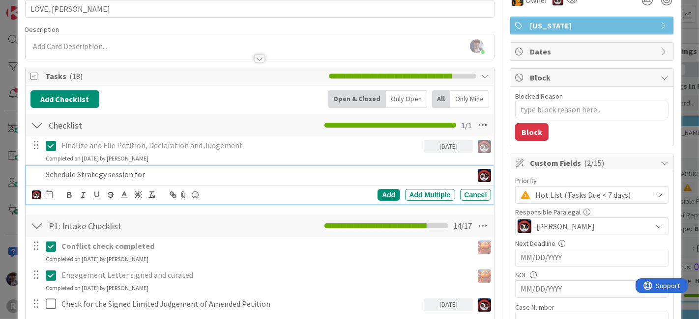
click at [156, 172] on p "Schedule Strategy session for" at bounding box center [257, 174] width 423 height 11
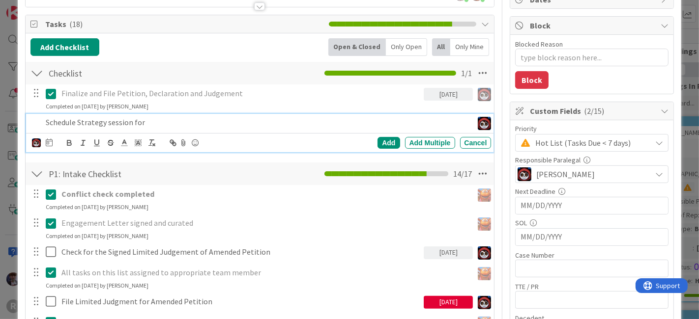
click at [395, 44] on div "Only Open" at bounding box center [406, 47] width 41 height 18
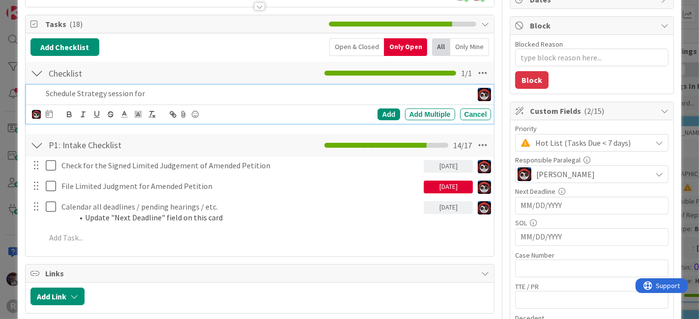
click at [161, 88] on p "Schedule Strategy session for" at bounding box center [257, 93] width 423 height 11
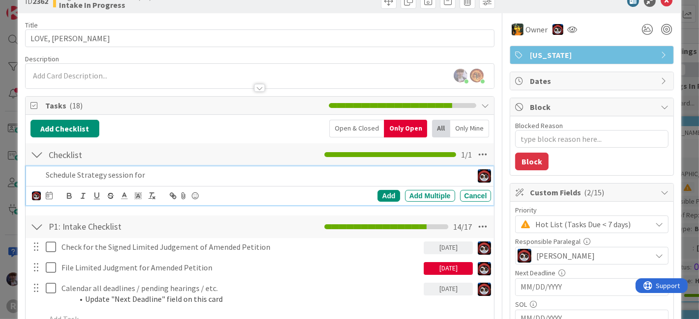
scroll to position [0, 0]
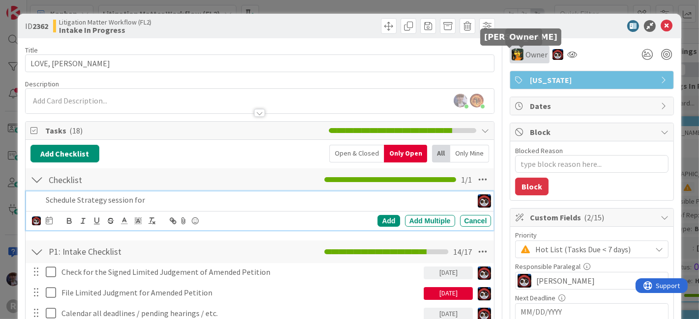
click at [511, 60] on img at bounding box center [517, 55] width 12 height 12
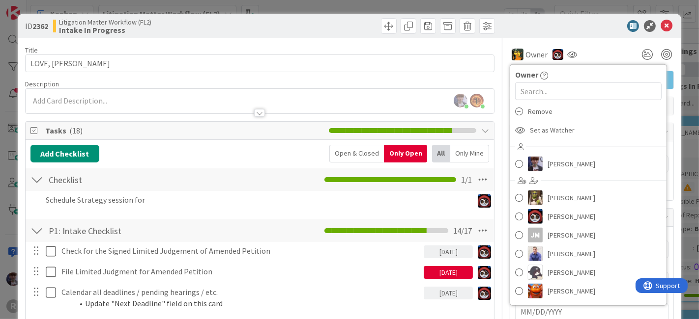
click at [541, 34] on div "ID 2362 Litigation Matter Workflow (FL2) Intake In Progress" at bounding box center [350, 26] width 664 height 25
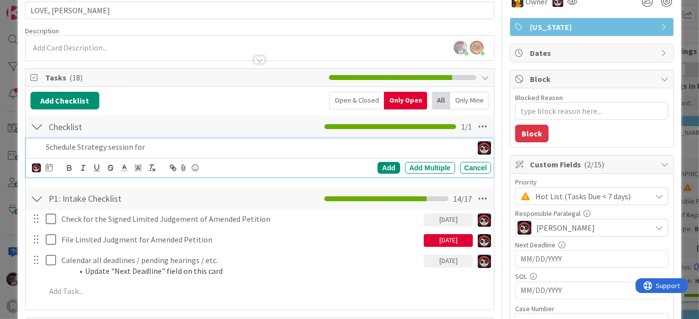
click at [154, 152] on div "Schedule Strategy session for" at bounding box center [257, 147] width 431 height 17
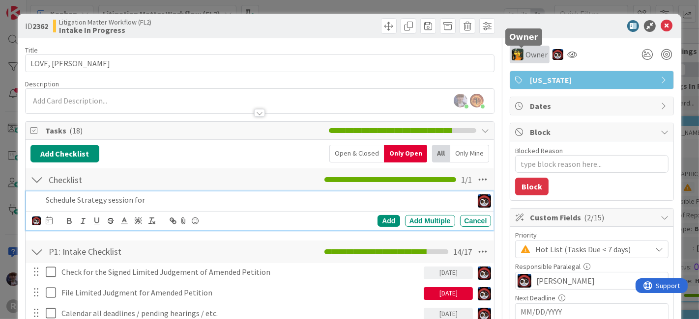
click at [525, 56] on span "Owner" at bounding box center [536, 55] width 22 height 12
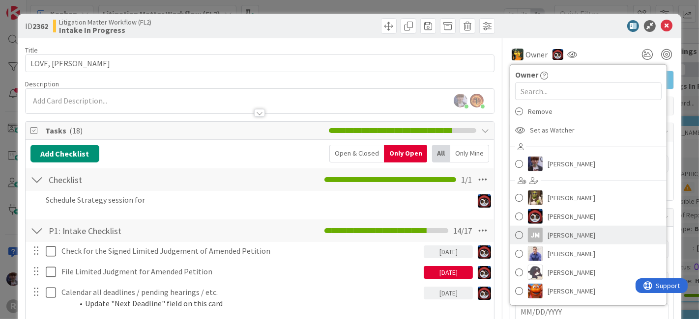
click at [528, 232] on div "JM" at bounding box center [535, 235] width 15 height 15
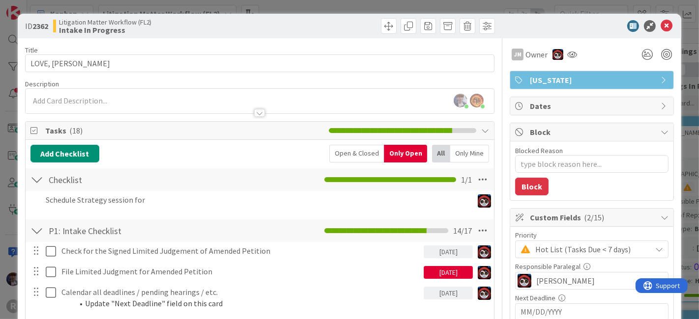
type textarea "x"
click at [564, 55] on div at bounding box center [572, 55] width 16 height 18
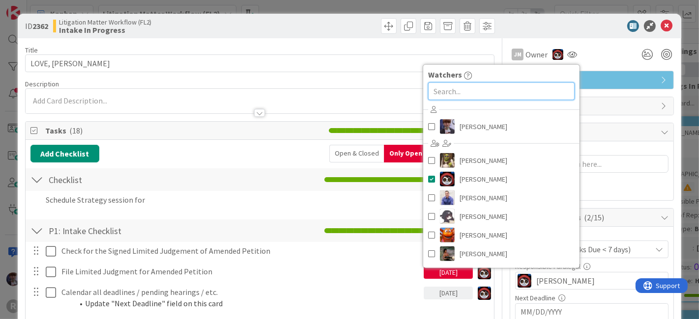
click at [475, 86] on input "text" at bounding box center [501, 92] width 146 height 18
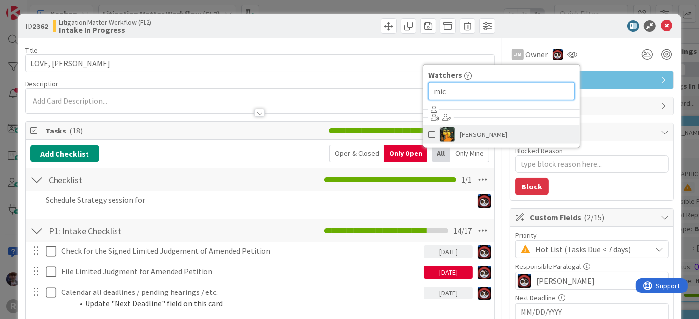
type input "mic"
click at [440, 136] on img at bounding box center [447, 134] width 15 height 15
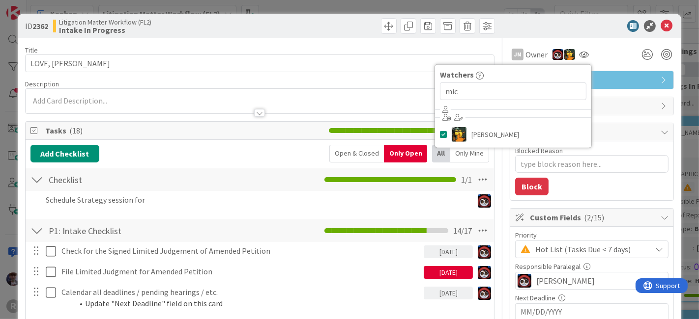
click at [507, 20] on div at bounding box center [587, 26] width 174 height 12
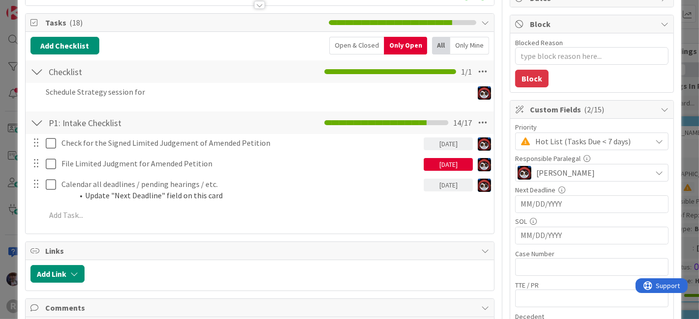
scroll to position [109, 0]
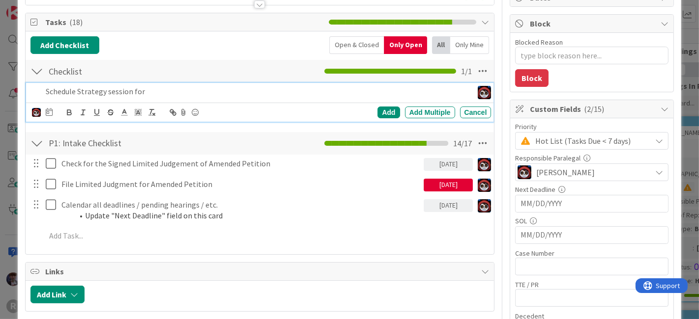
click at [152, 88] on p "Schedule Strategy session for" at bounding box center [257, 91] width 423 height 11
click at [50, 112] on icon at bounding box center [49, 112] width 7 height 8
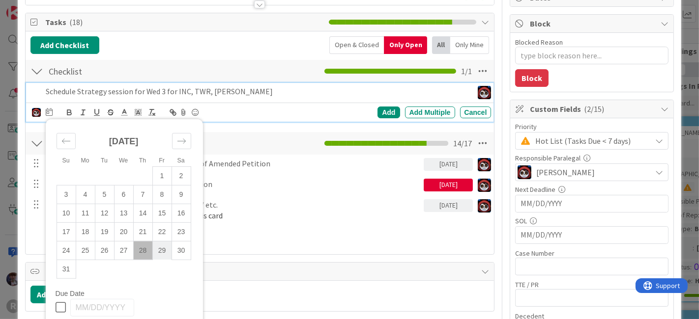
click at [158, 251] on td "29" at bounding box center [161, 250] width 19 height 19
click at [387, 109] on div "Add" at bounding box center [388, 113] width 22 height 12
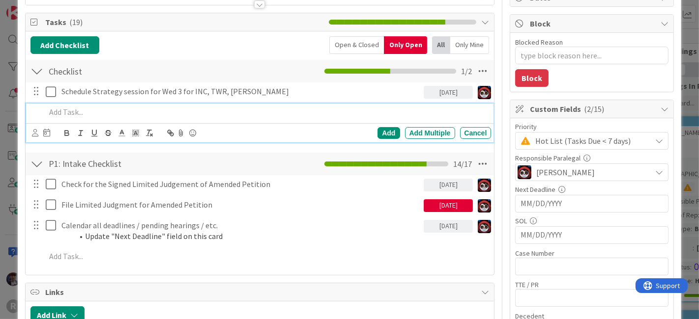
click at [178, 107] on p at bounding box center [267, 112] width 442 height 11
click at [36, 134] on icon at bounding box center [35, 132] width 6 height 7
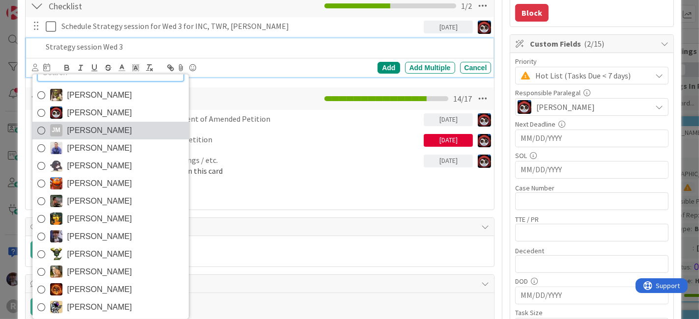
scroll to position [174, 0]
click at [69, 128] on span "[PERSON_NAME]" at bounding box center [99, 130] width 65 height 15
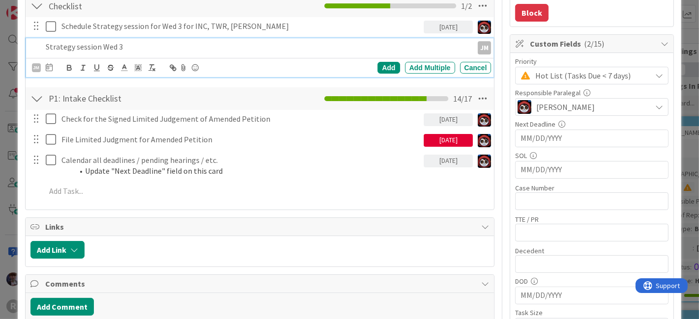
click at [52, 68] on div "[PERSON_NAME] [PERSON_NAME] [PERSON_NAME] [PERSON_NAME] [PERSON_NAME] [PERSON_N…" at bounding box center [261, 68] width 459 height 14
click at [50, 67] on icon at bounding box center [49, 67] width 7 height 8
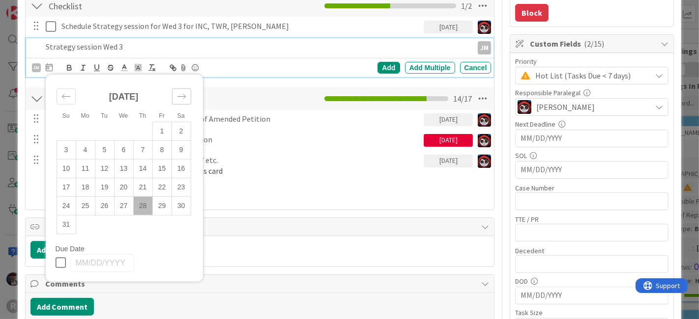
click at [175, 93] on div "Move forward to switch to the next month." at bounding box center [181, 96] width 19 height 16
click at [118, 133] on td "3" at bounding box center [123, 131] width 19 height 19
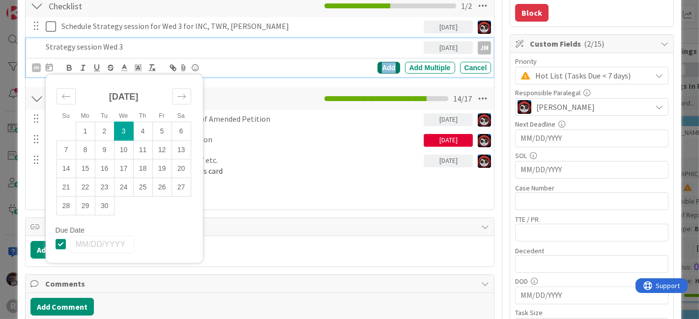
click at [377, 66] on div "Add" at bounding box center [388, 68] width 22 height 12
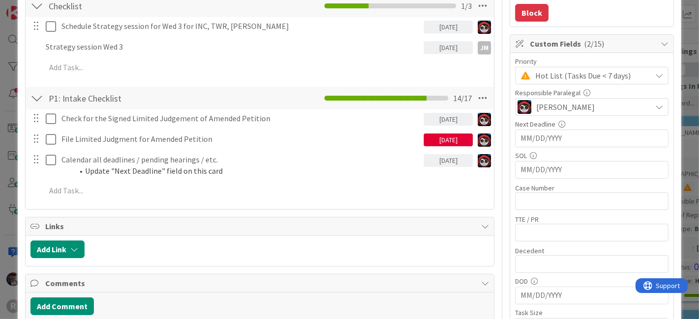
type textarea "x"
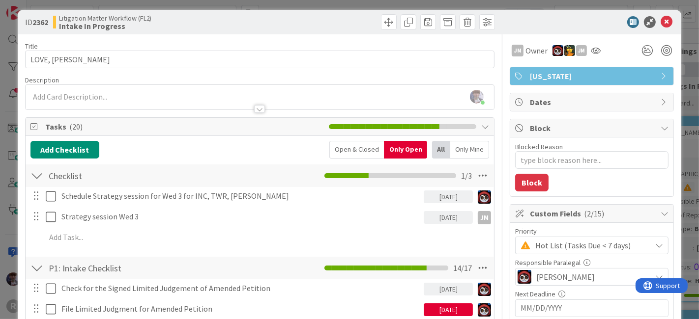
scroll to position [0, 0]
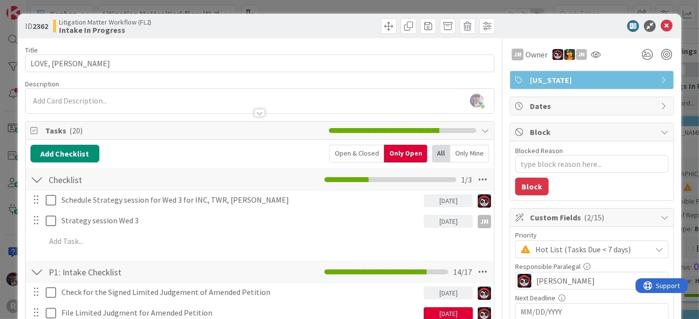
click at [9, 233] on div "ID 2362 Litigation Matter Workflow (FL2) Intake In Progress Title 13 / 128 LOVE…" at bounding box center [349, 159] width 699 height 319
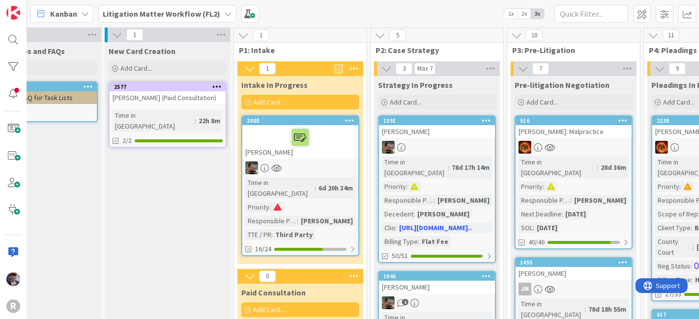
scroll to position [0, 55]
